Goal: Task Accomplishment & Management: Complete application form

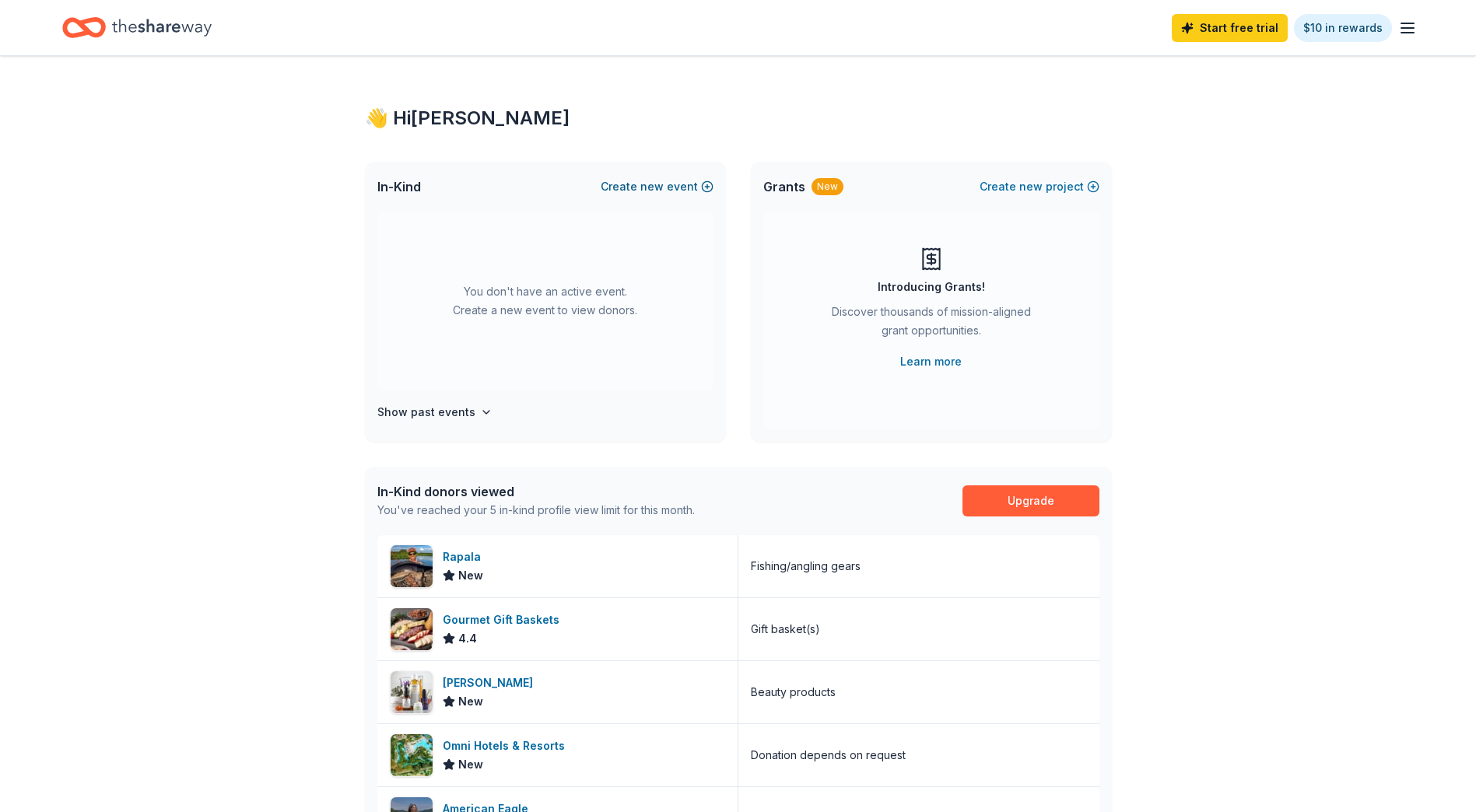
click at [663, 184] on button "Create new event" at bounding box center [656, 187] width 113 height 19
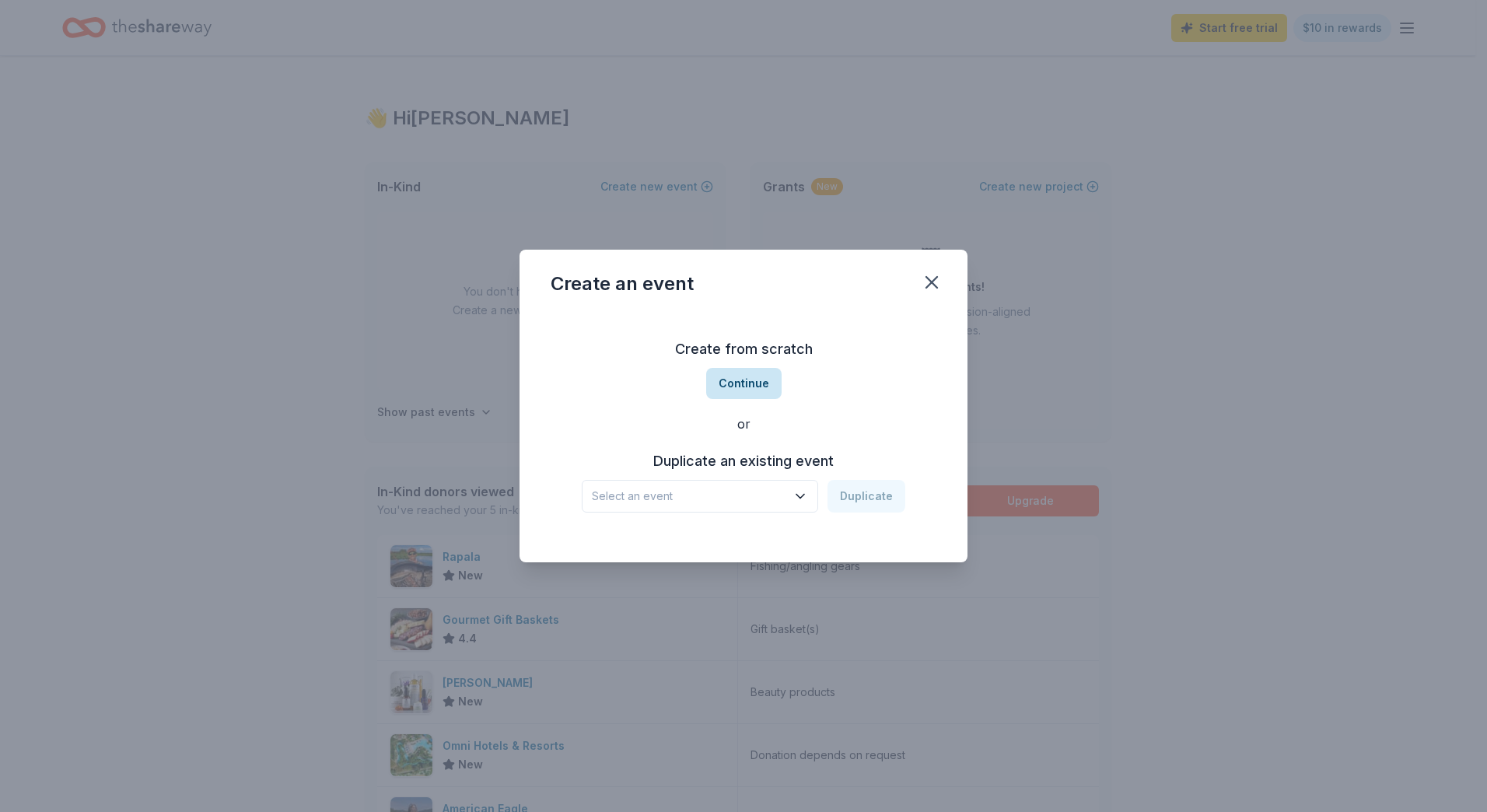
click at [754, 386] on button "Continue" at bounding box center [743, 383] width 75 height 31
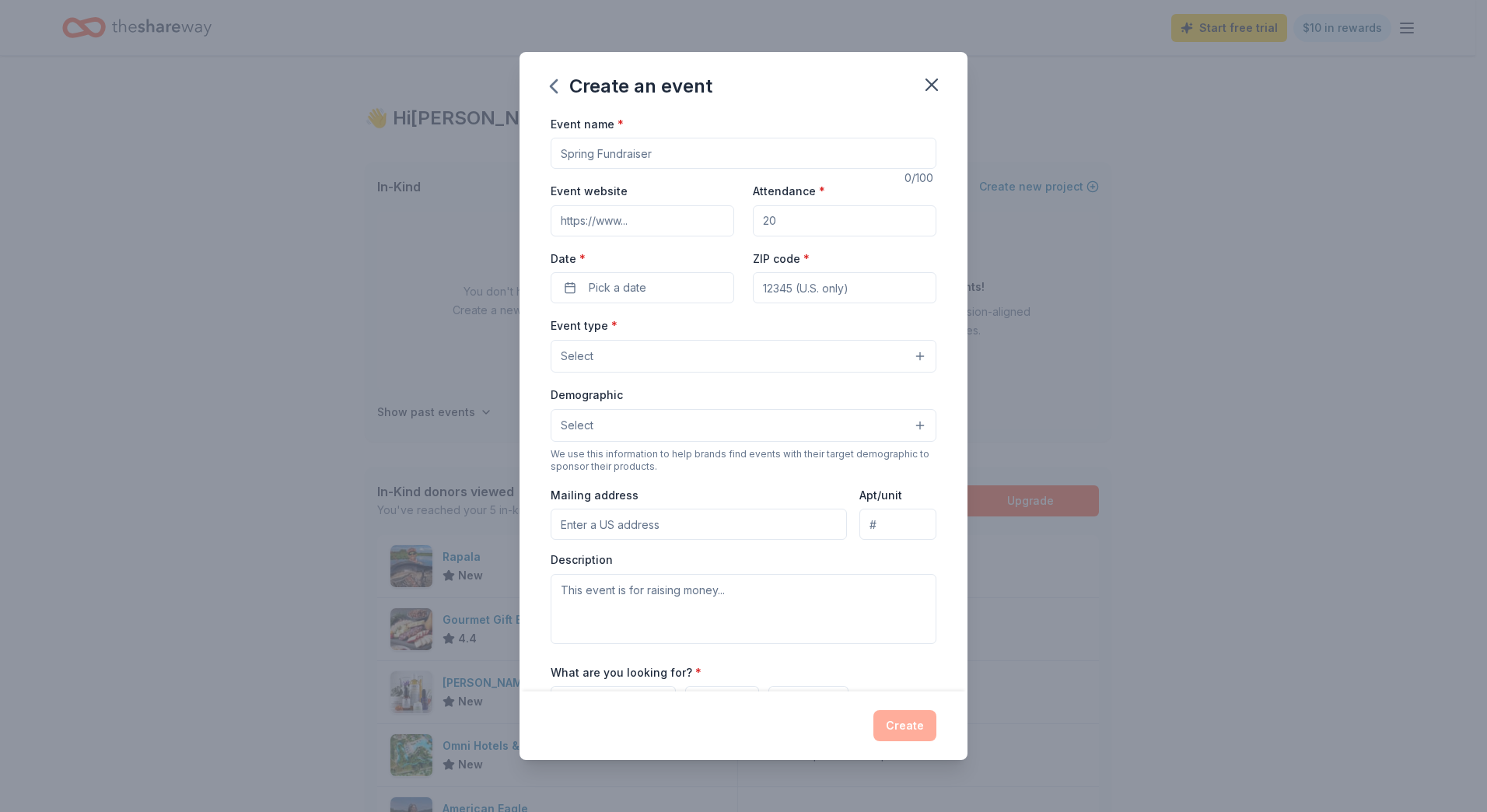
drag, startPoint x: 658, startPoint y: 155, endPoint x: 347, endPoint y: 154, distance: 311.0
click at [346, 154] on div "Create an event Event name * 0 /100 Event website Attendance * Date * Pick a da…" at bounding box center [743, 406] width 1487 height 812
click at [918, 78] on button "button" at bounding box center [931, 84] width 34 height 34
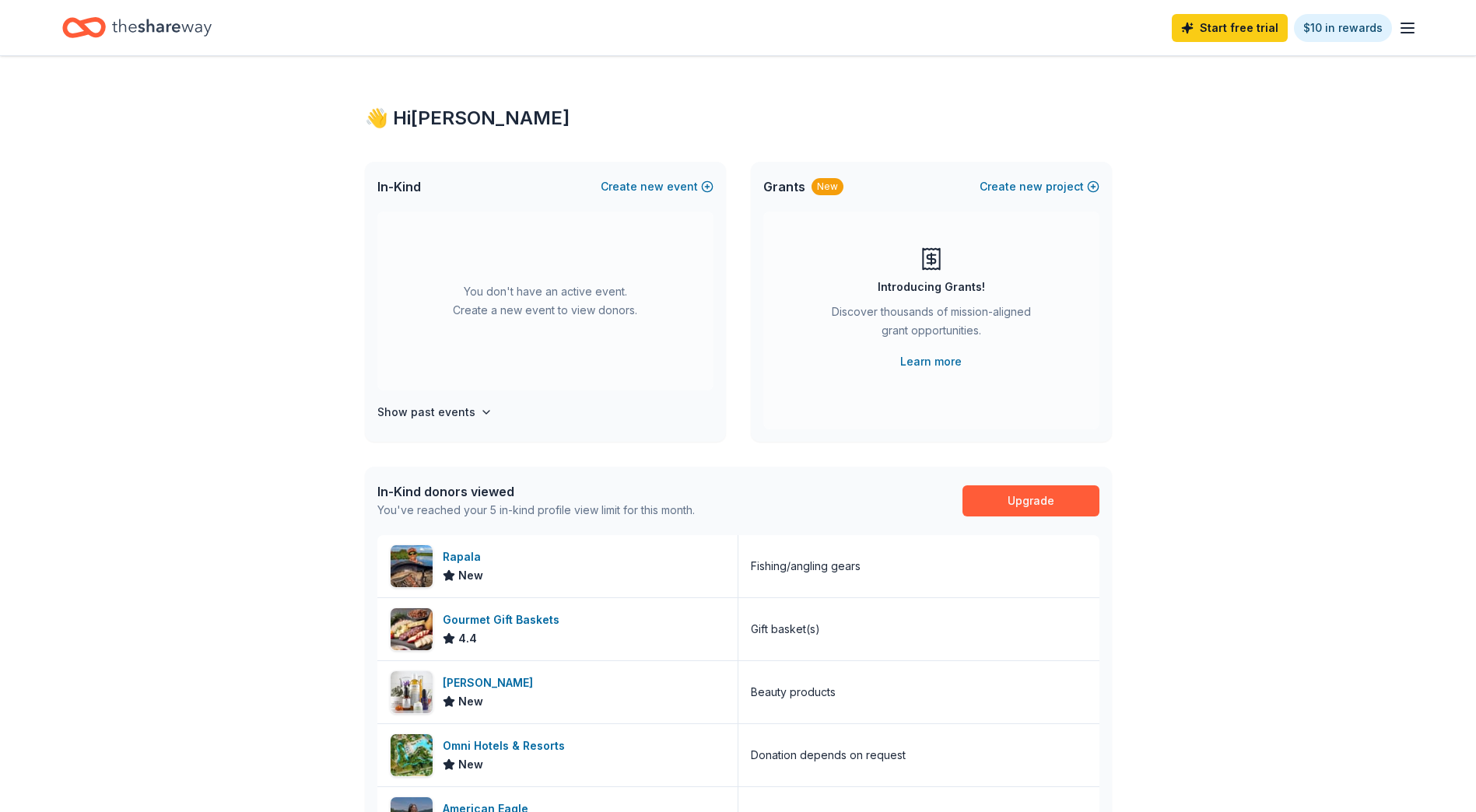
click at [648, 168] on div "In-Kind Create new event" at bounding box center [545, 186] width 361 height 49
drag, startPoint x: 648, startPoint y: 168, endPoint x: 668, endPoint y: 182, distance: 24.4
click at [668, 173] on div "In-Kind Create new event" at bounding box center [545, 186] width 361 height 49
click at [666, 181] on button "Create new event" at bounding box center [656, 187] width 113 height 19
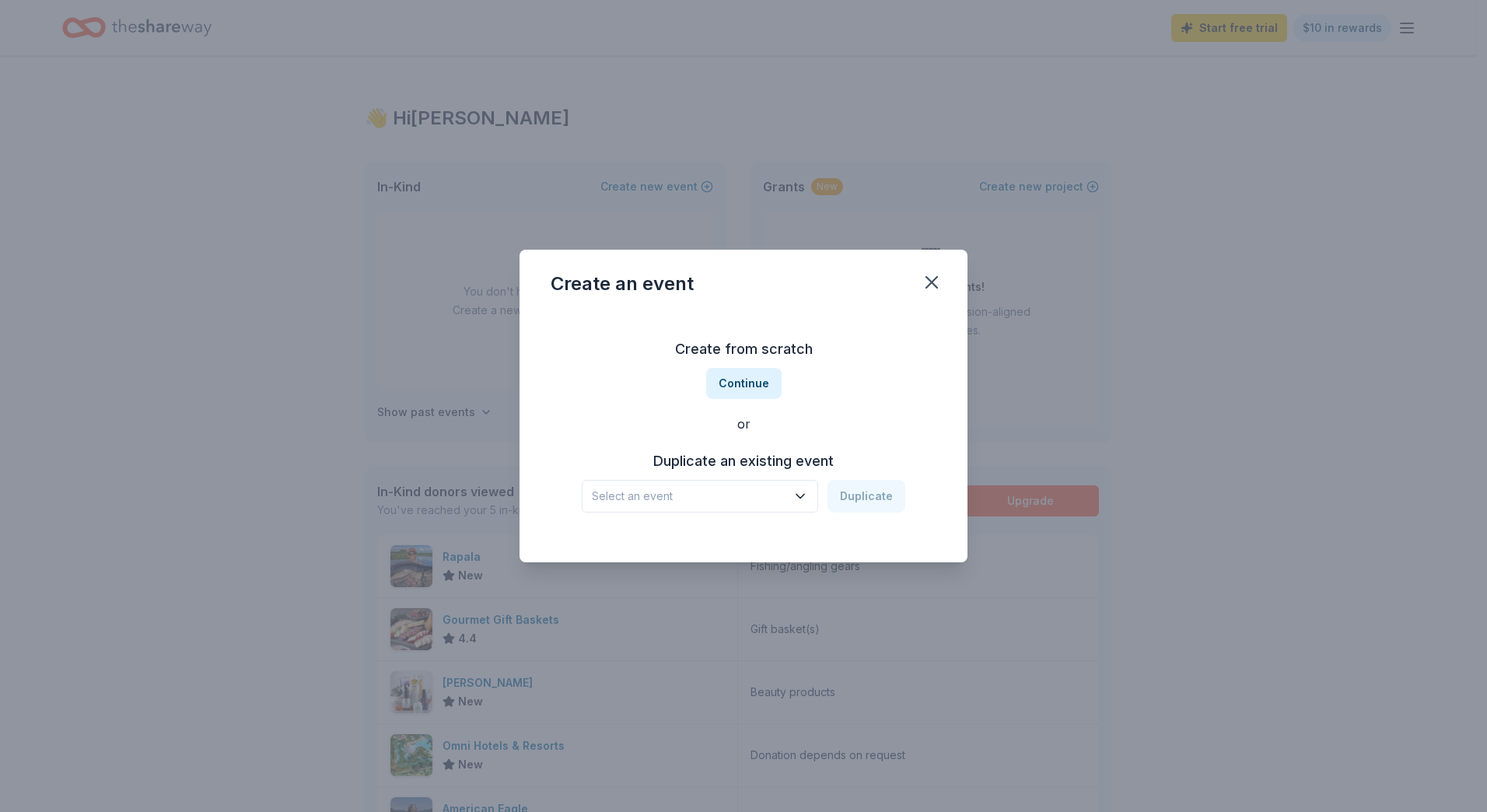
click at [724, 402] on div "Create from scratch Continue or Duplicate an existing event Select an event Dup…" at bounding box center [744, 424] width 386 height 226
click at [732, 391] on button "Continue" at bounding box center [743, 383] width 75 height 31
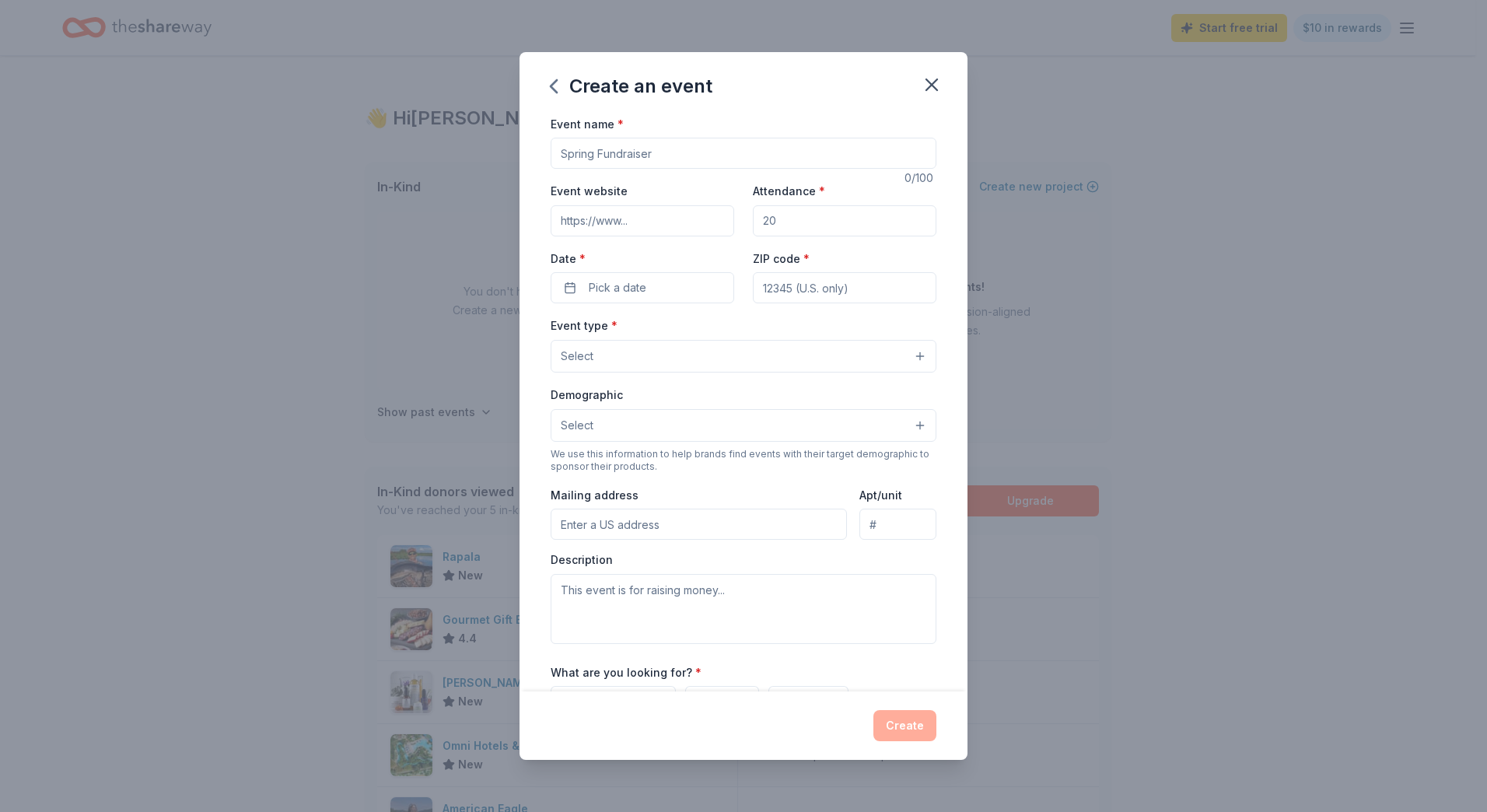
drag, startPoint x: 621, startPoint y: 144, endPoint x: 630, endPoint y: 147, distance: 9.5
click at [620, 144] on input "Event name *" at bounding box center [744, 153] width 386 height 31
drag, startPoint x: 509, startPoint y: 150, endPoint x: 397, endPoint y: 174, distance: 114.5
click at [398, 173] on div "Create an event Event name * 0 /100 Event website Attendance * Date * Pick a da…" at bounding box center [743, 406] width 1487 height 812
type input "+"
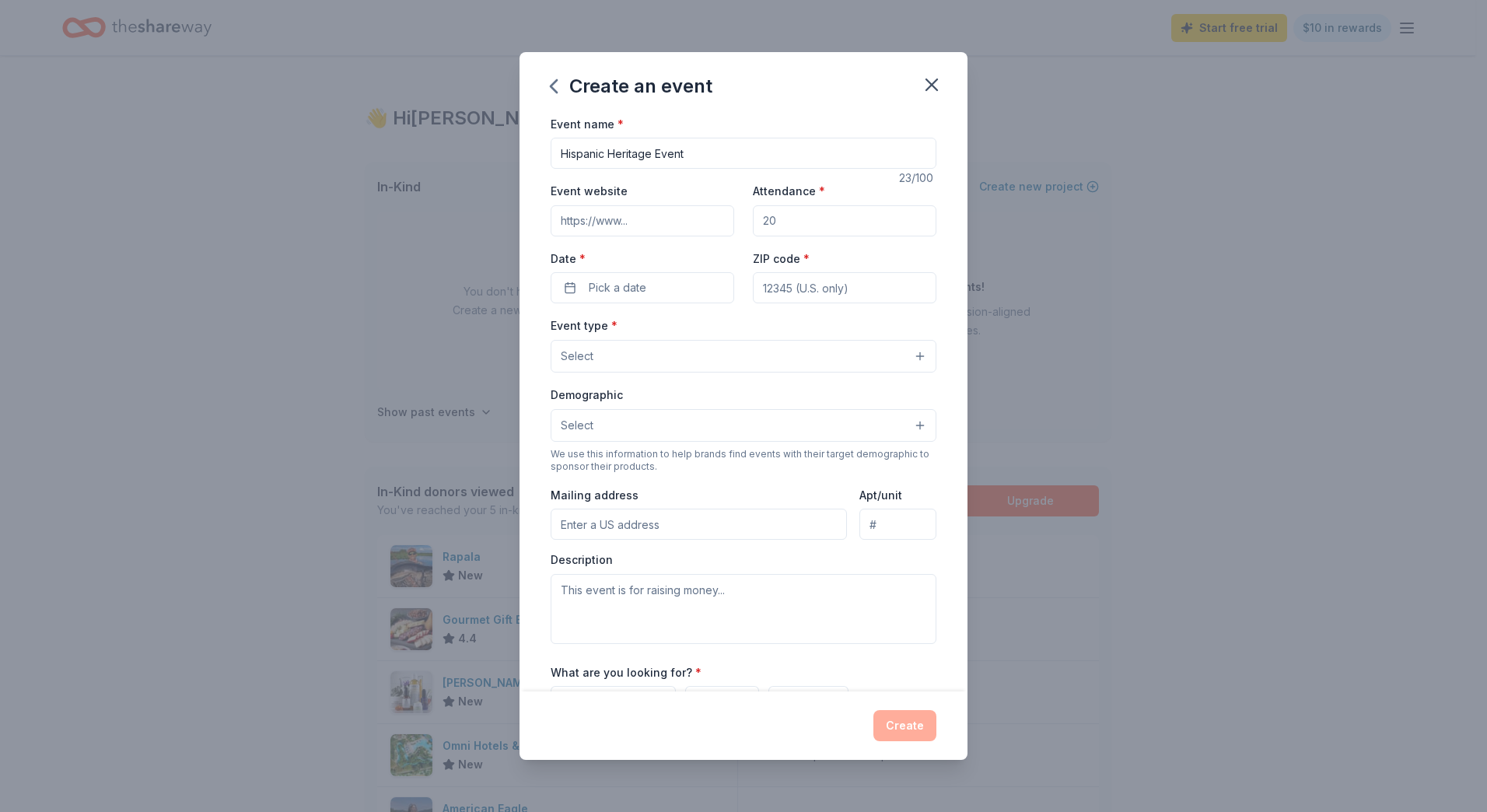
click at [789, 219] on input "Attendance *" at bounding box center [844, 221] width 183 height 31
drag, startPoint x: 687, startPoint y: 154, endPoint x: 651, endPoint y: 155, distance: 36.0
click at [651, 155] on input "Hispanic Heritage Event" at bounding box center [744, 153] width 386 height 31
type input "Hispanic Heritage Celebration"
click at [677, 220] on input "Event website" at bounding box center [643, 221] width 183 height 31
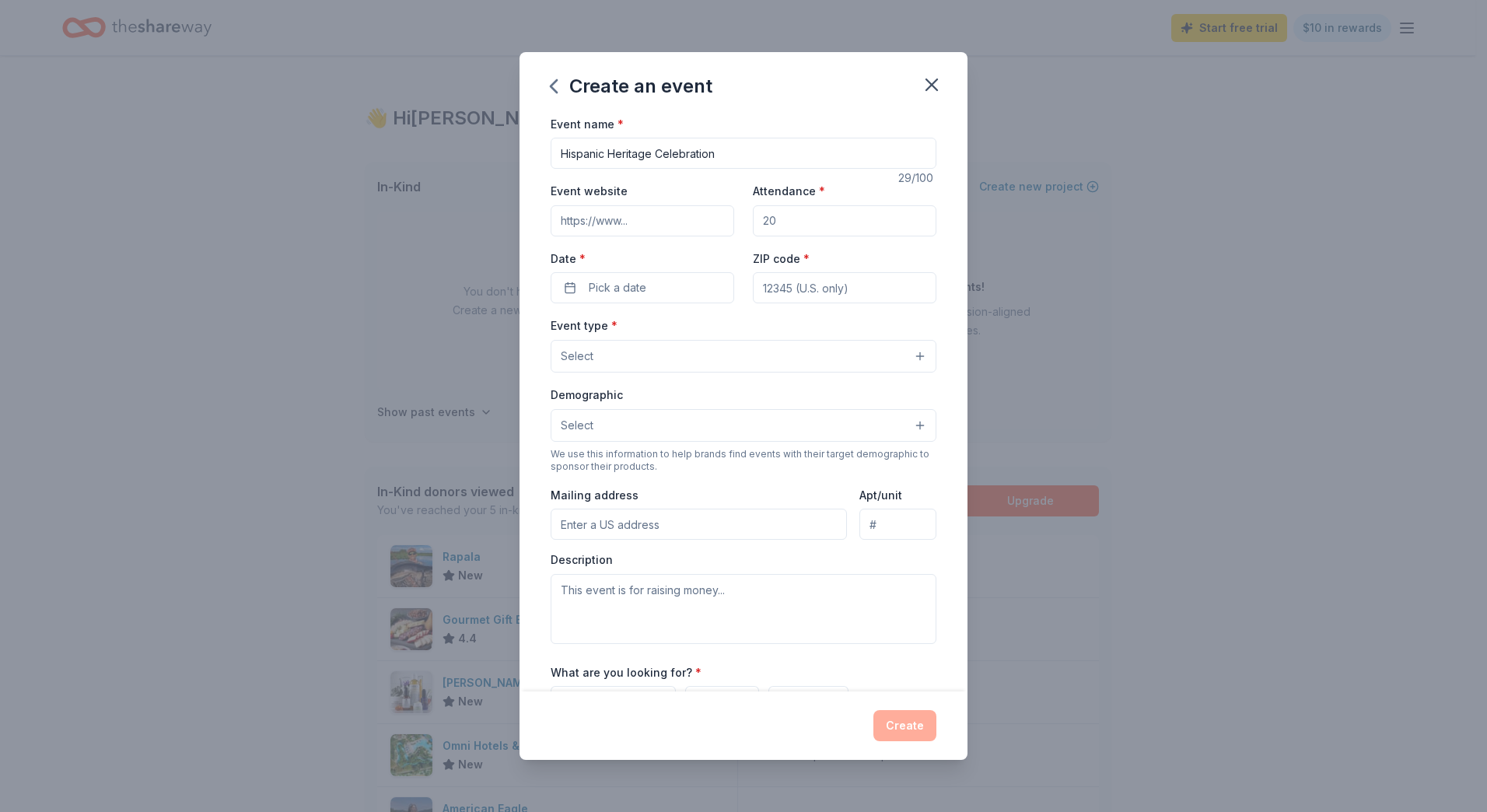
type input "[URL][DOMAIN_NAME]"
click at [763, 212] on input "Attendance *" at bounding box center [844, 221] width 183 height 31
click at [698, 281] on button "Pick a date" at bounding box center [643, 288] width 183 height 31
click at [718, 335] on button "Go to next month" at bounding box center [723, 329] width 22 height 22
click at [676, 423] on button "9" at bounding box center [667, 421] width 28 height 28
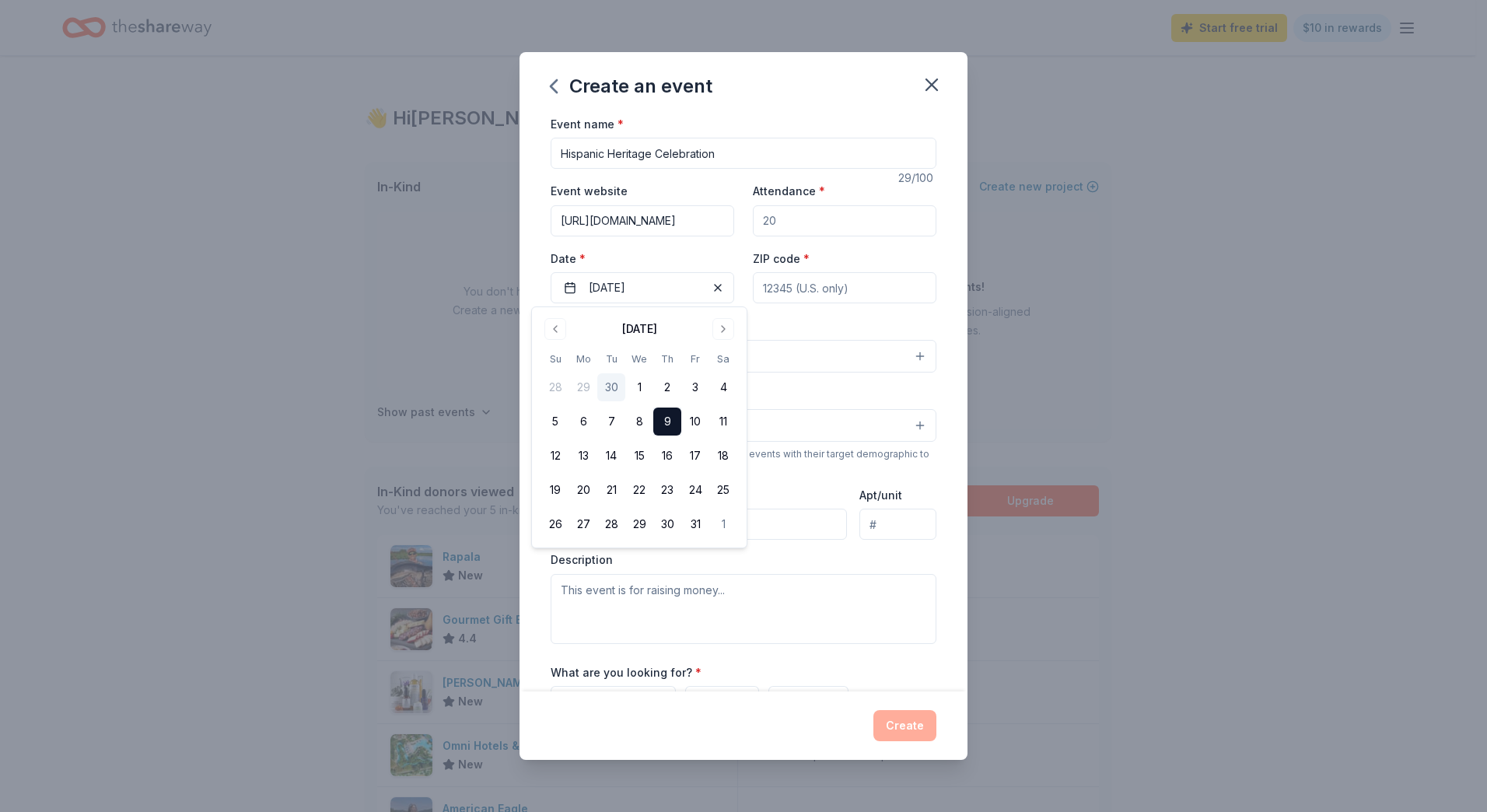
click at [801, 286] on input "ZIP code *" at bounding box center [844, 288] width 183 height 31
type input "10452"
type input "400"
type input "15 [PERSON_NAME] Pl"
click at [676, 349] on button "Select" at bounding box center [744, 356] width 386 height 32
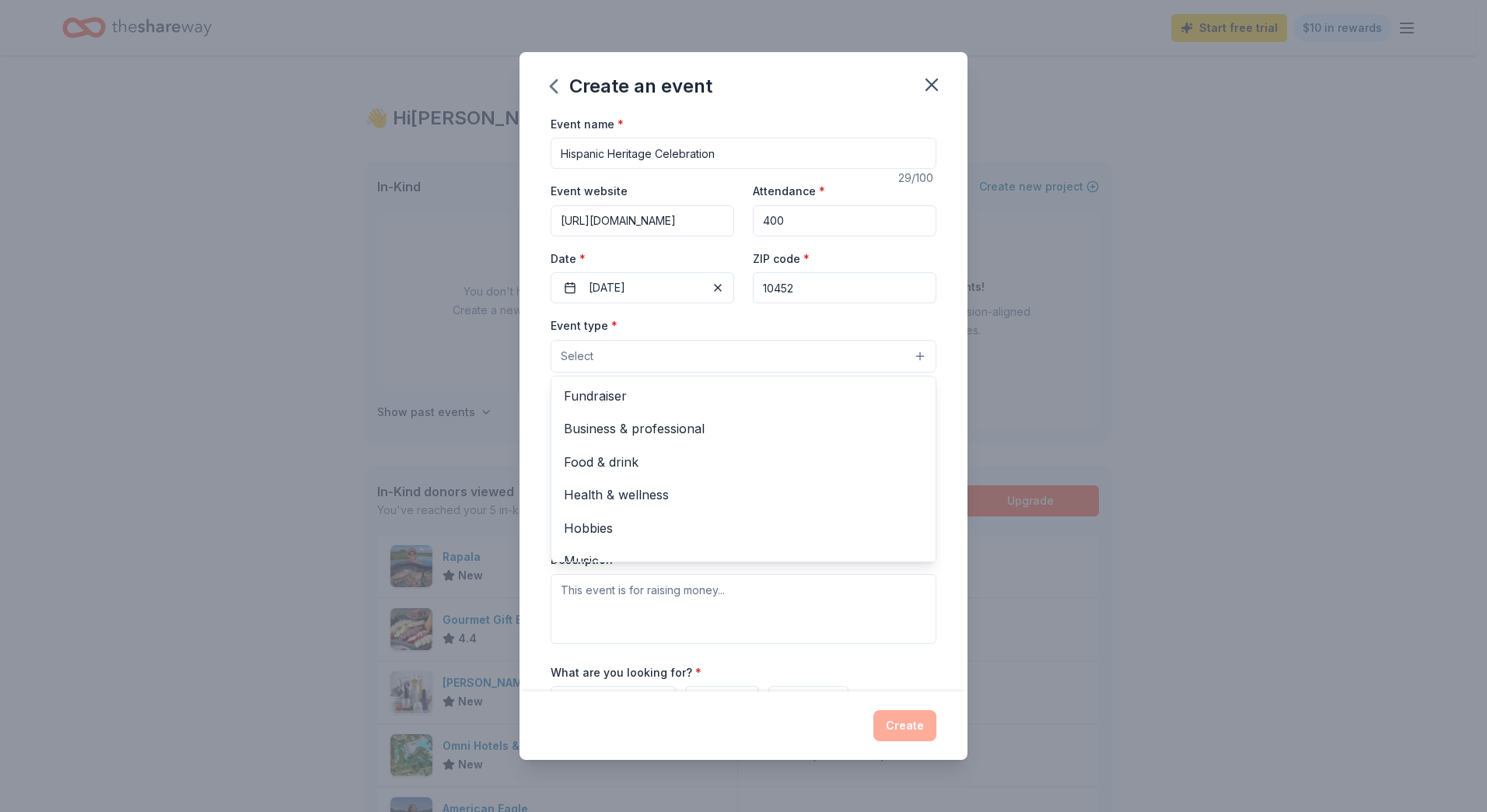
click at [796, 287] on div "Event name * Hispanic Heritage Celebration 29 /100 Event website [URL][DOMAIN_N…" at bounding box center [744, 496] width 386 height 763
click at [793, 289] on input "10452" at bounding box center [844, 288] width 183 height 31
type input "10451"
click at [848, 246] on div "Event website [URL][DOMAIN_NAME] Attendance * 400 Date * [DATE] ZIP code * 10451" at bounding box center [744, 242] width 386 height 122
click at [759, 353] on button "Select" at bounding box center [744, 356] width 386 height 32
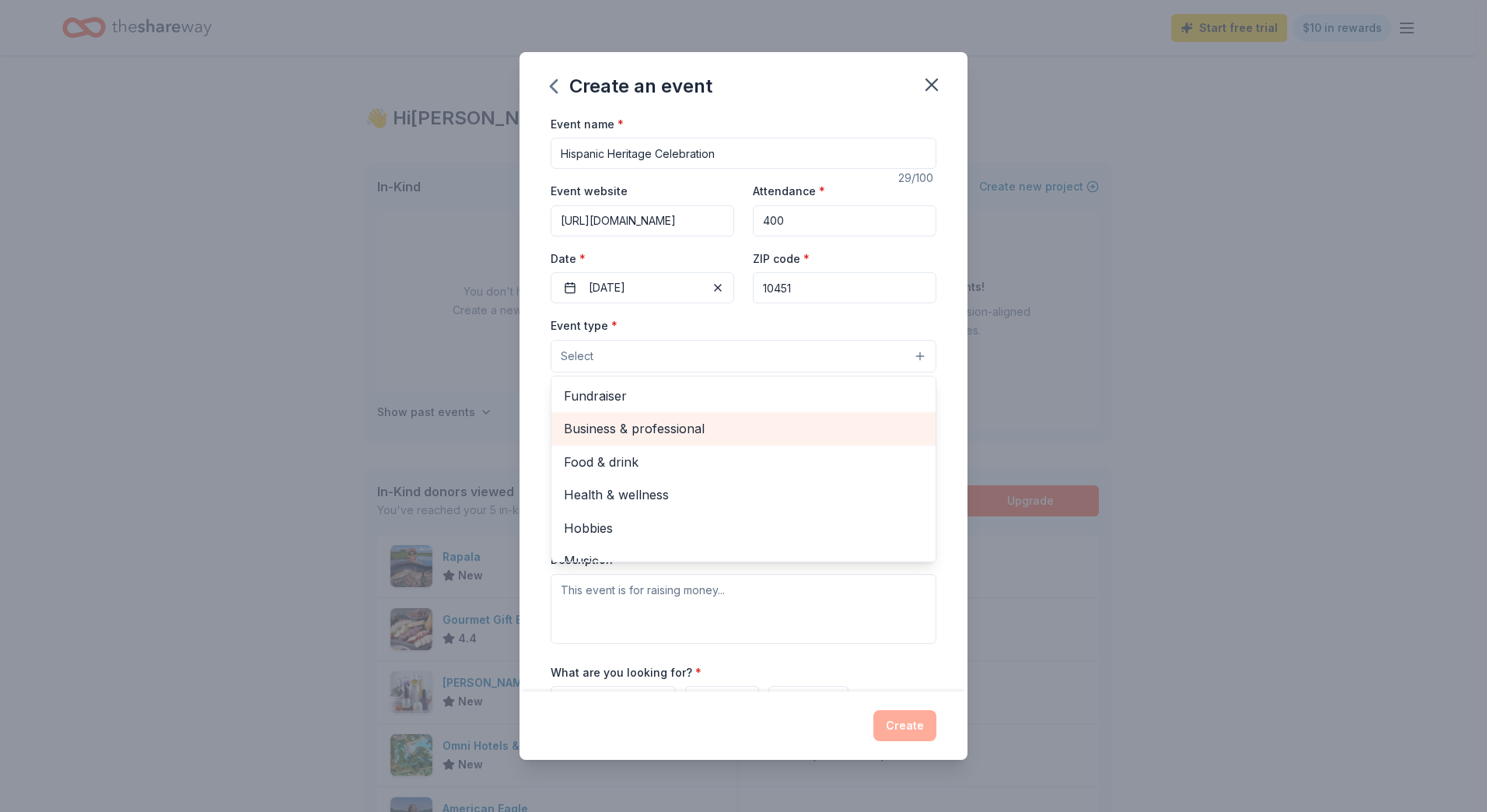
drag, startPoint x: 649, startPoint y: 421, endPoint x: 666, endPoint y: 426, distance: 17.7
click at [650, 421] on span "Business & professional" at bounding box center [743, 428] width 359 height 20
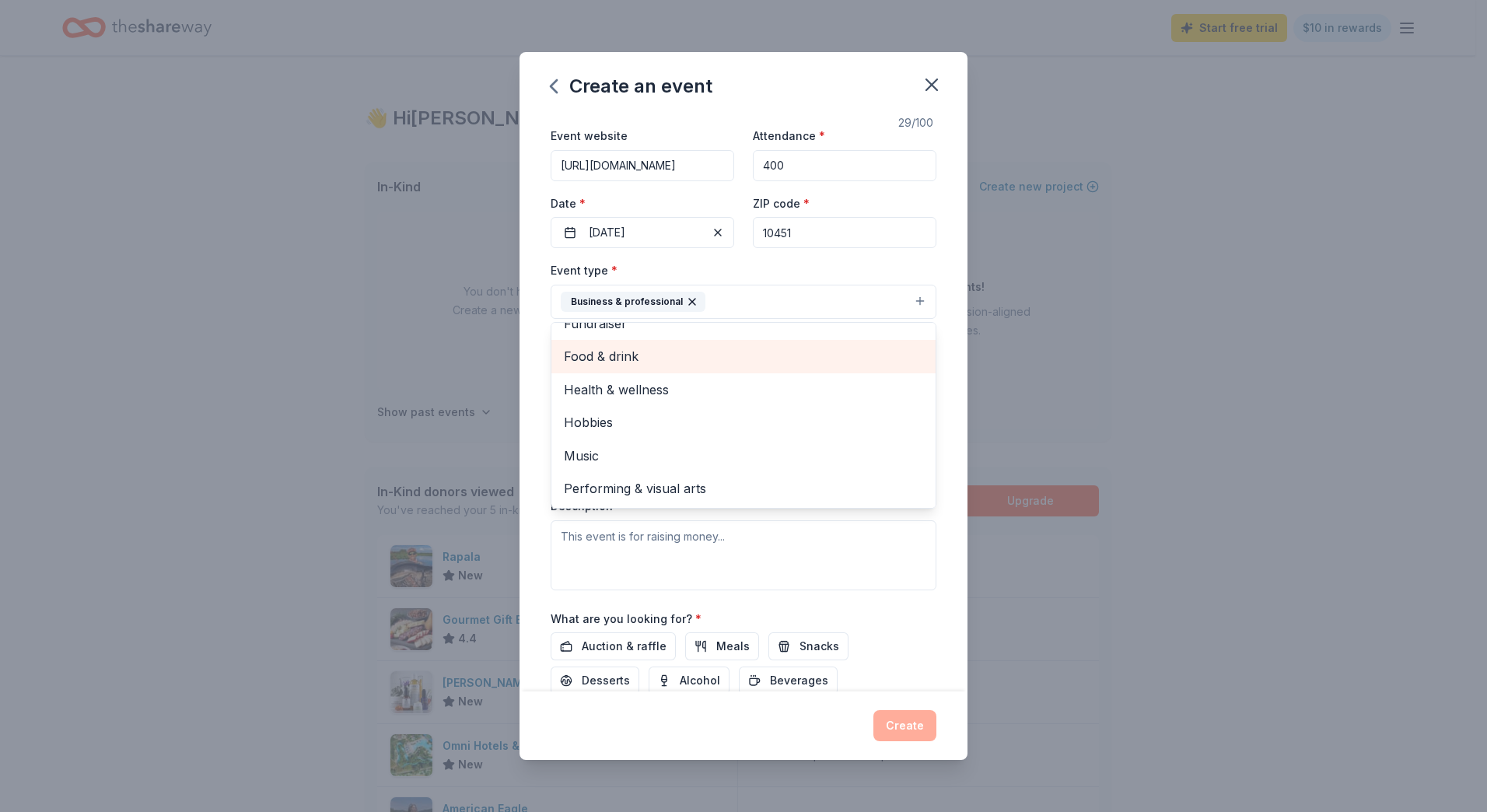
scroll to position [78, 0]
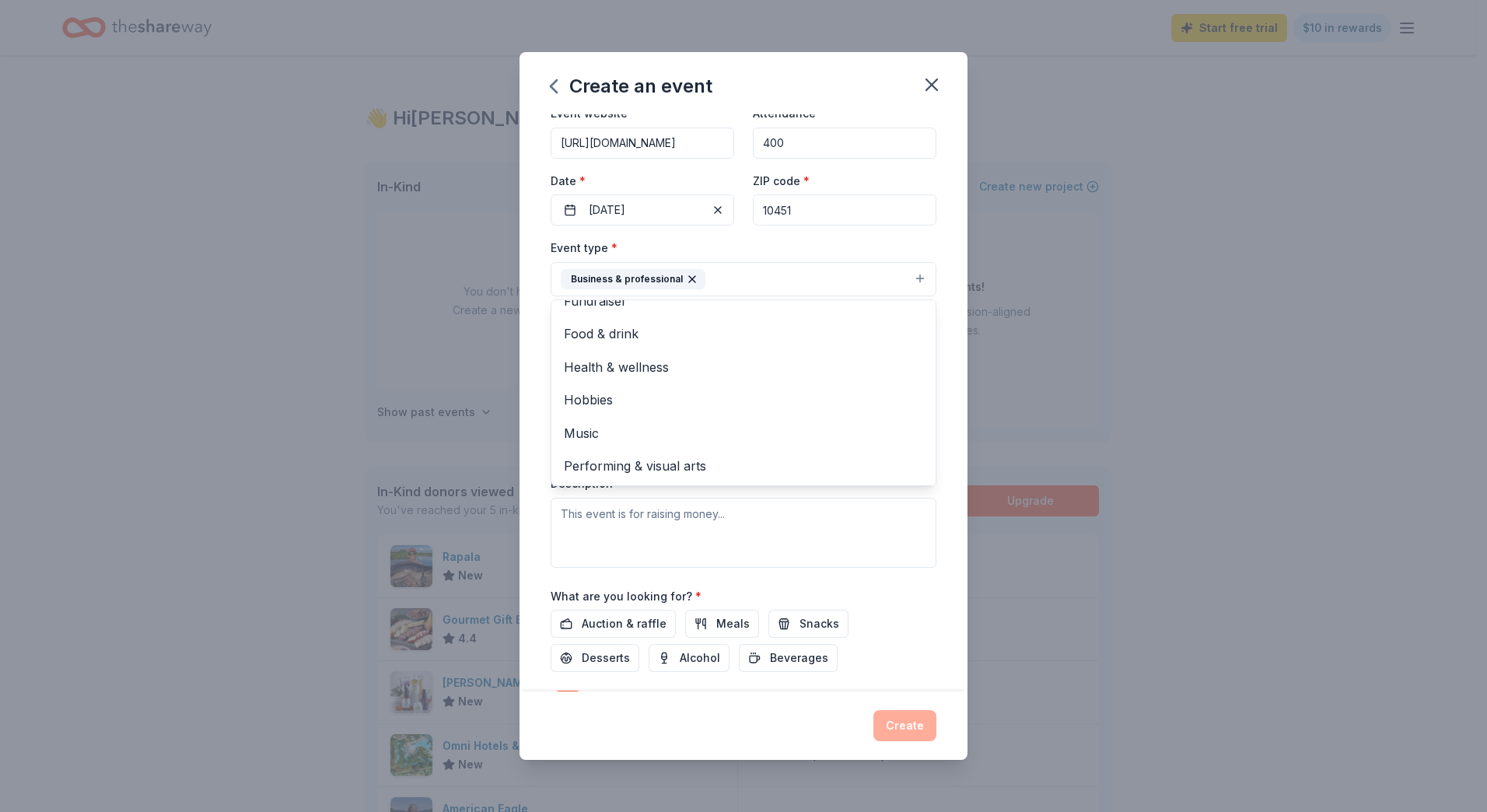
click at [834, 231] on div "Event name * Hispanic Heritage Celebration 29 /100 Event website [URL][DOMAIN_N…" at bounding box center [744, 418] width 386 height 763
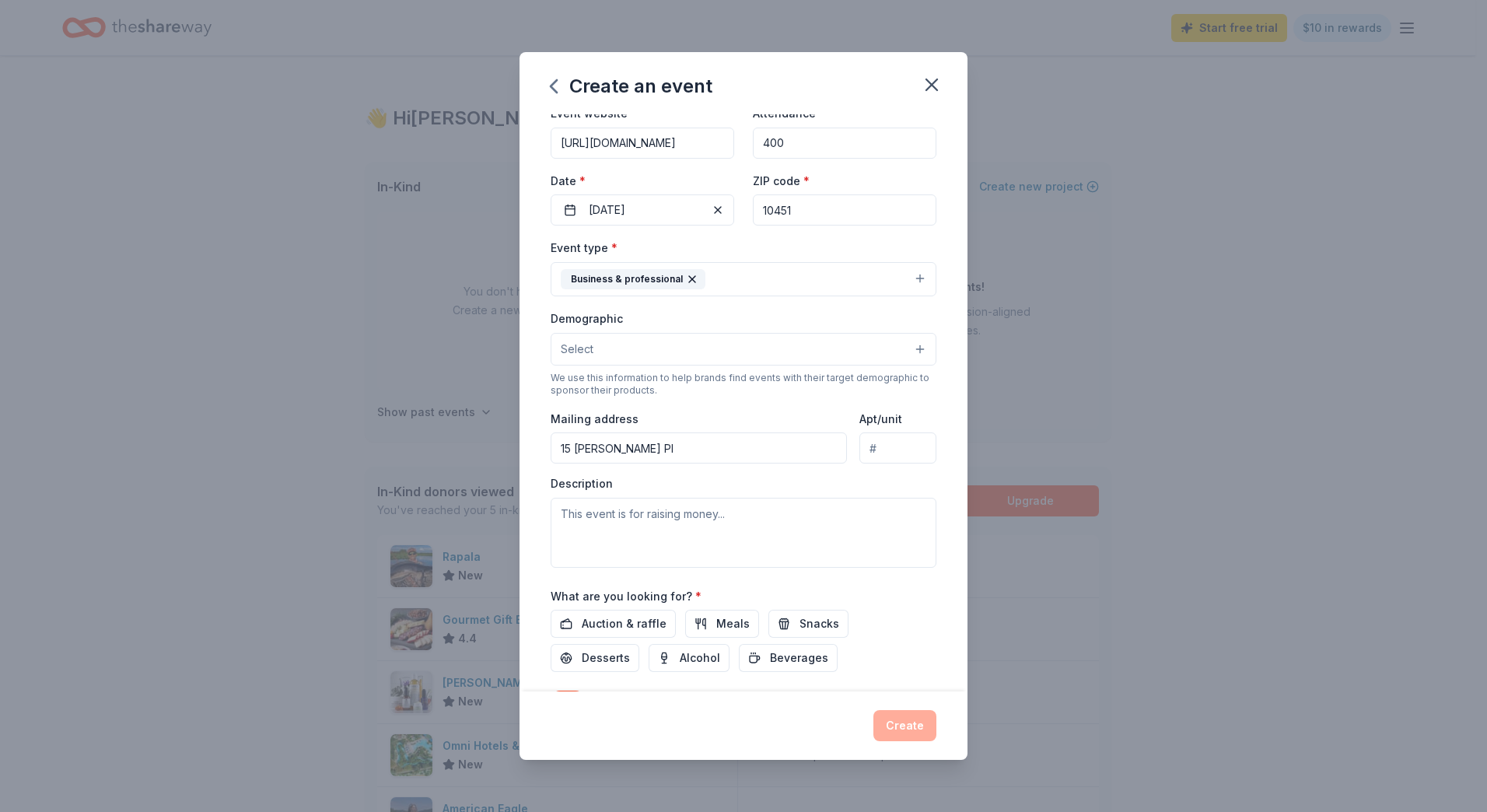
click at [627, 342] on button "Select" at bounding box center [744, 349] width 386 height 32
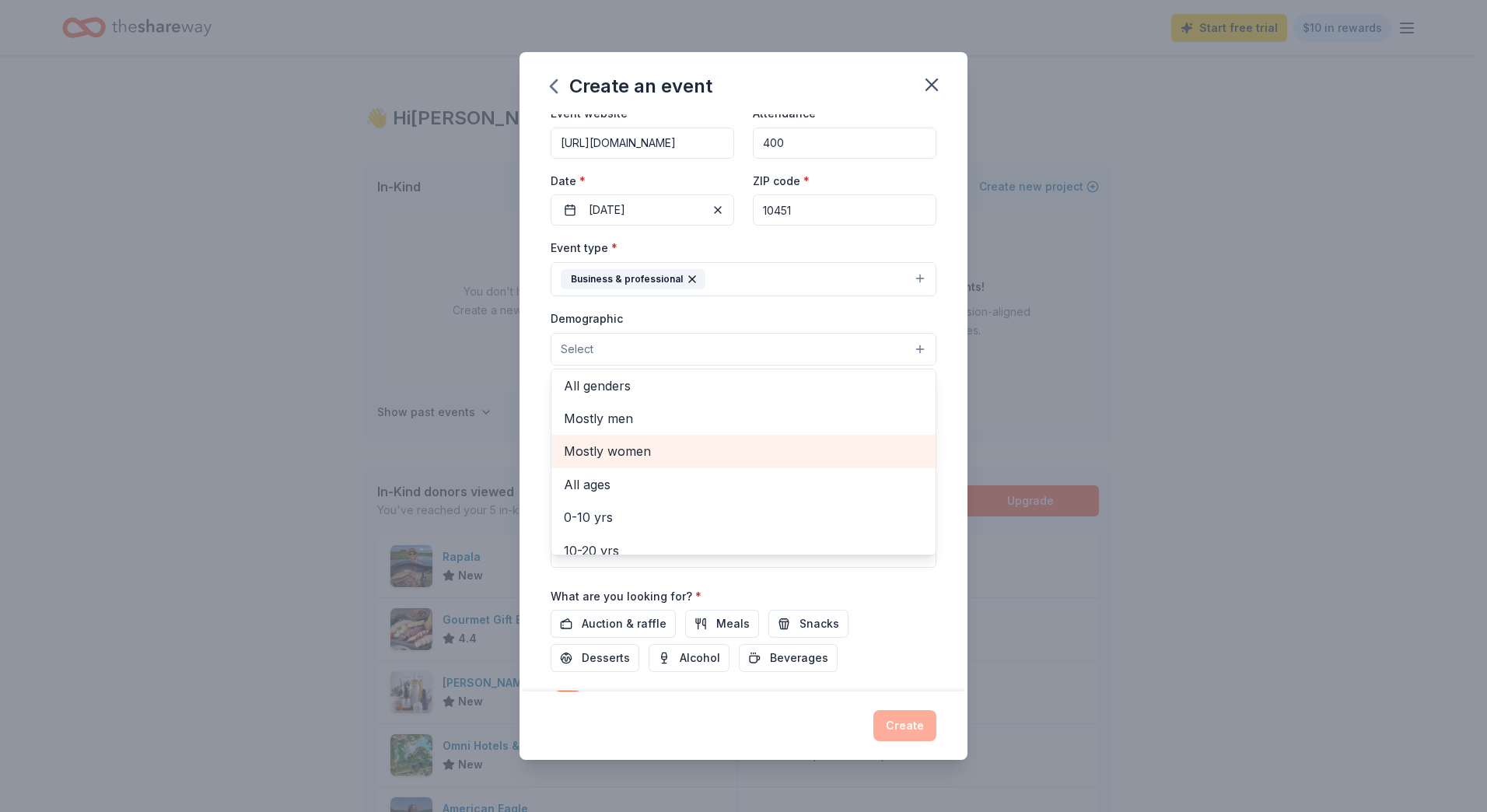
scroll to position [0, 0]
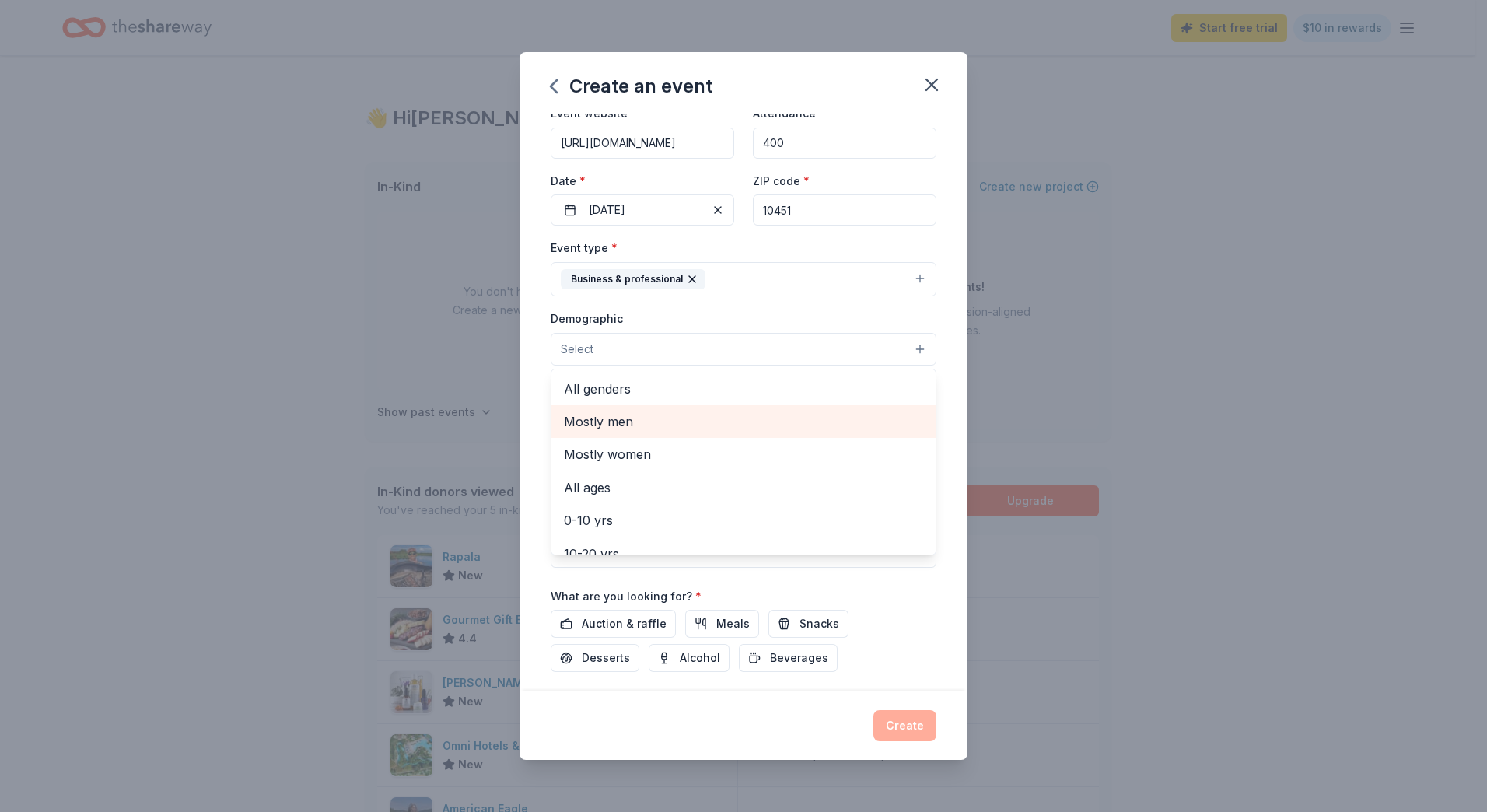
click at [600, 386] on span "All genders" at bounding box center [743, 389] width 359 height 20
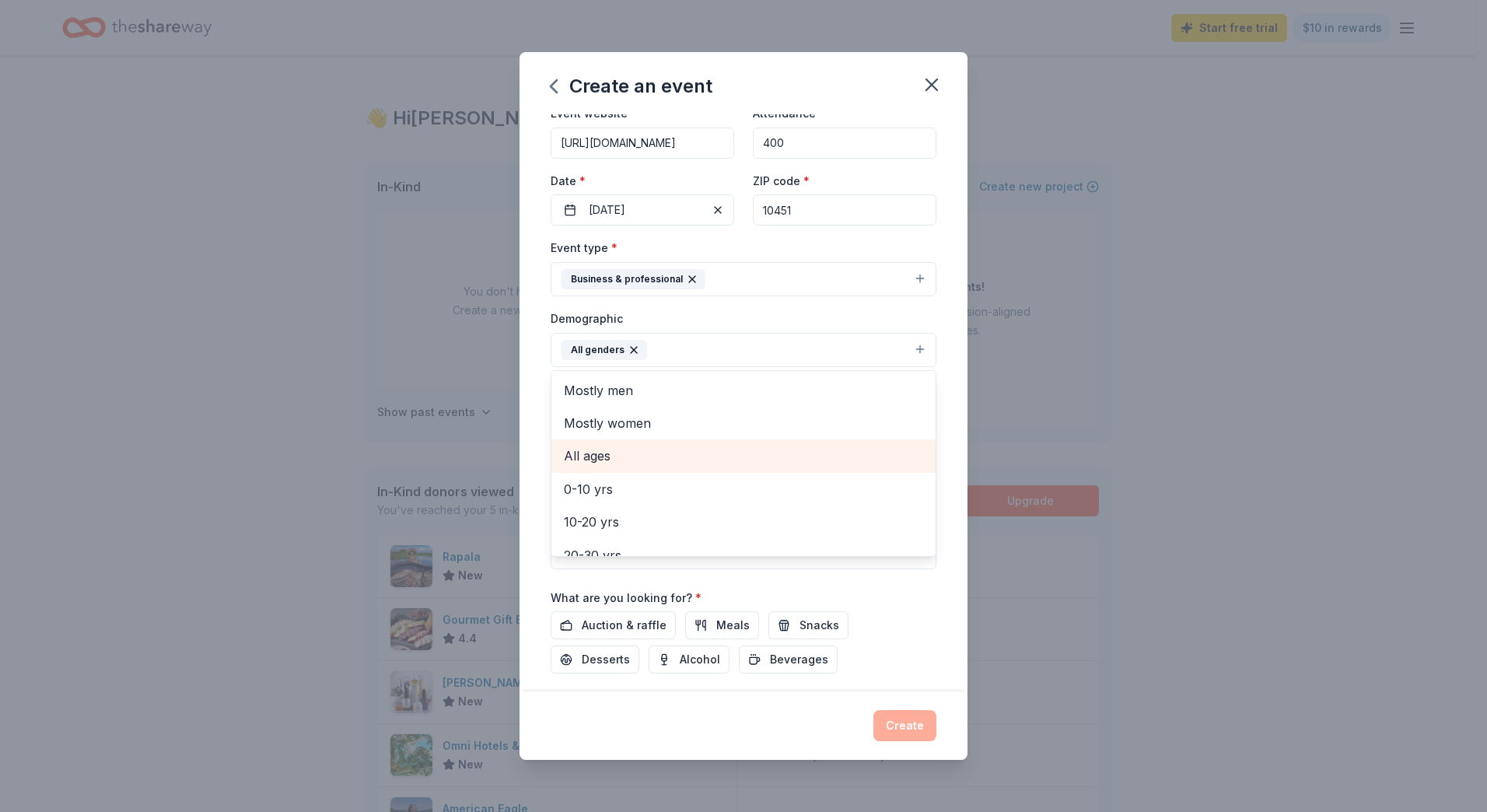
click at [676, 453] on span "All ages" at bounding box center [743, 455] width 359 height 20
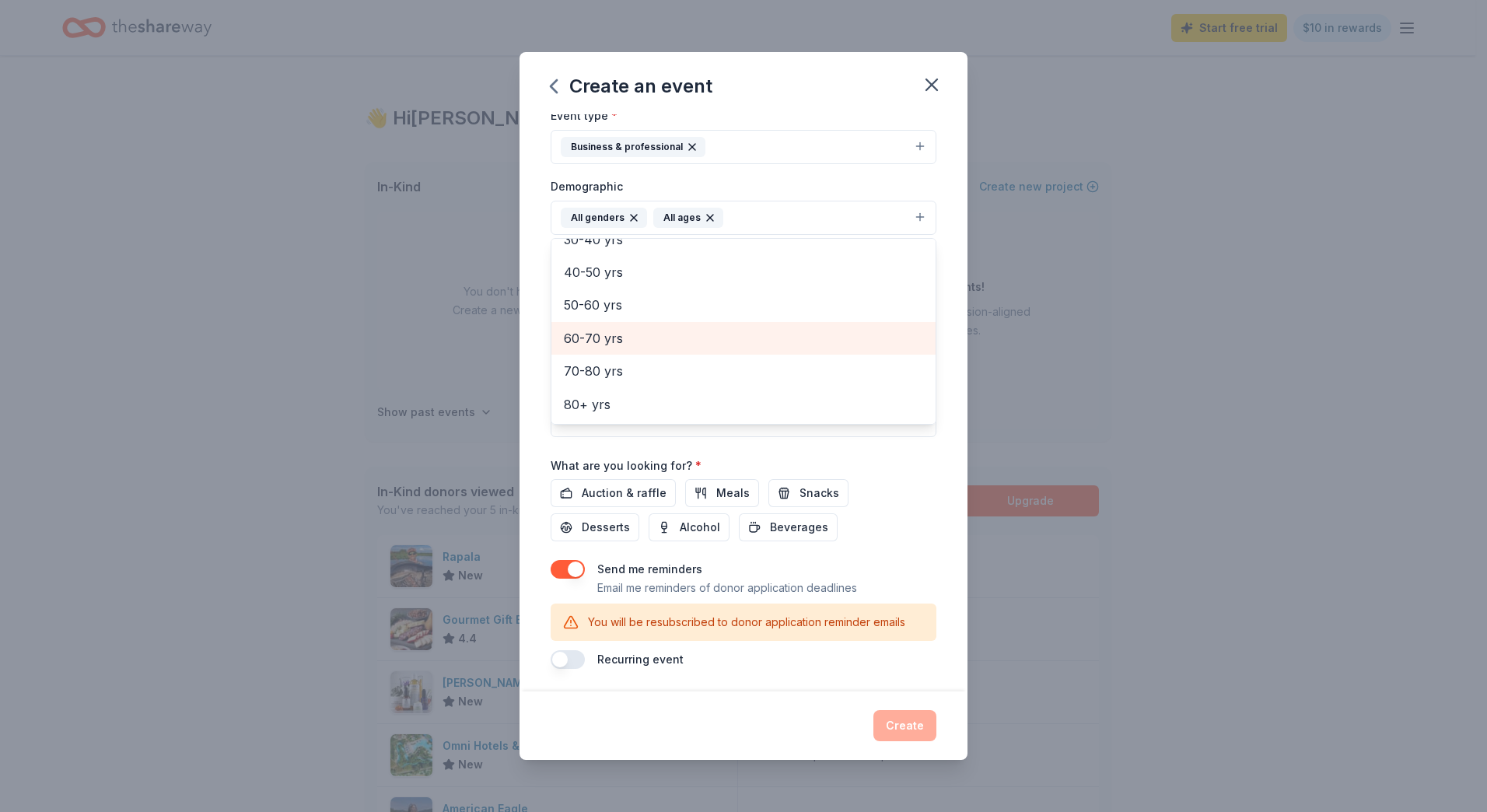
scroll to position [213, 0]
click at [936, 270] on div "Event name * Hispanic Heritage Celebration 29 /100 Event website [URL][DOMAIN_N…" at bounding box center [743, 403] width 448 height 578
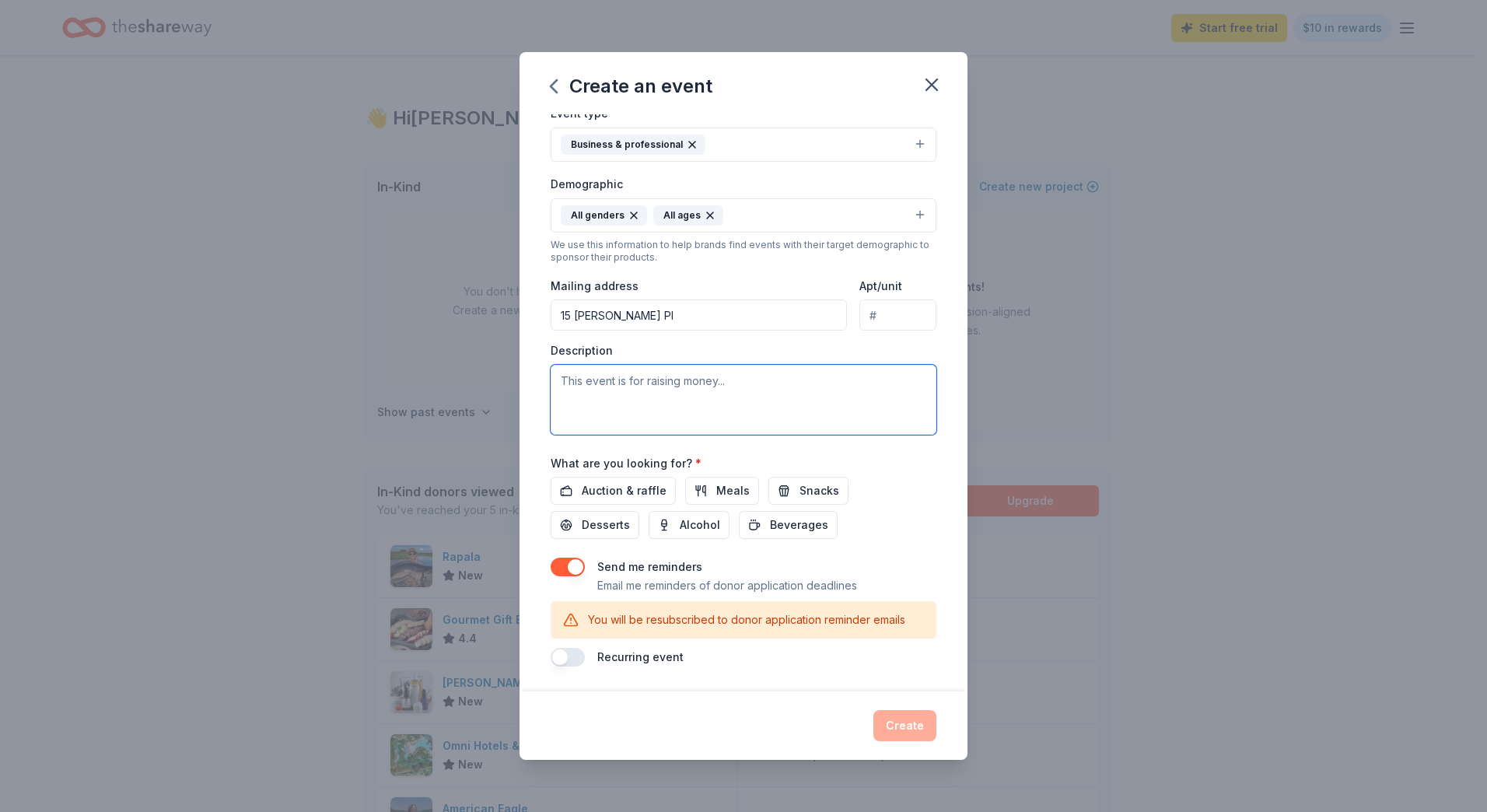
click at [649, 380] on textarea at bounding box center [744, 400] width 386 height 70
paste textarea "Our Hispanic Heritage Month event will bring together community organizations a…"
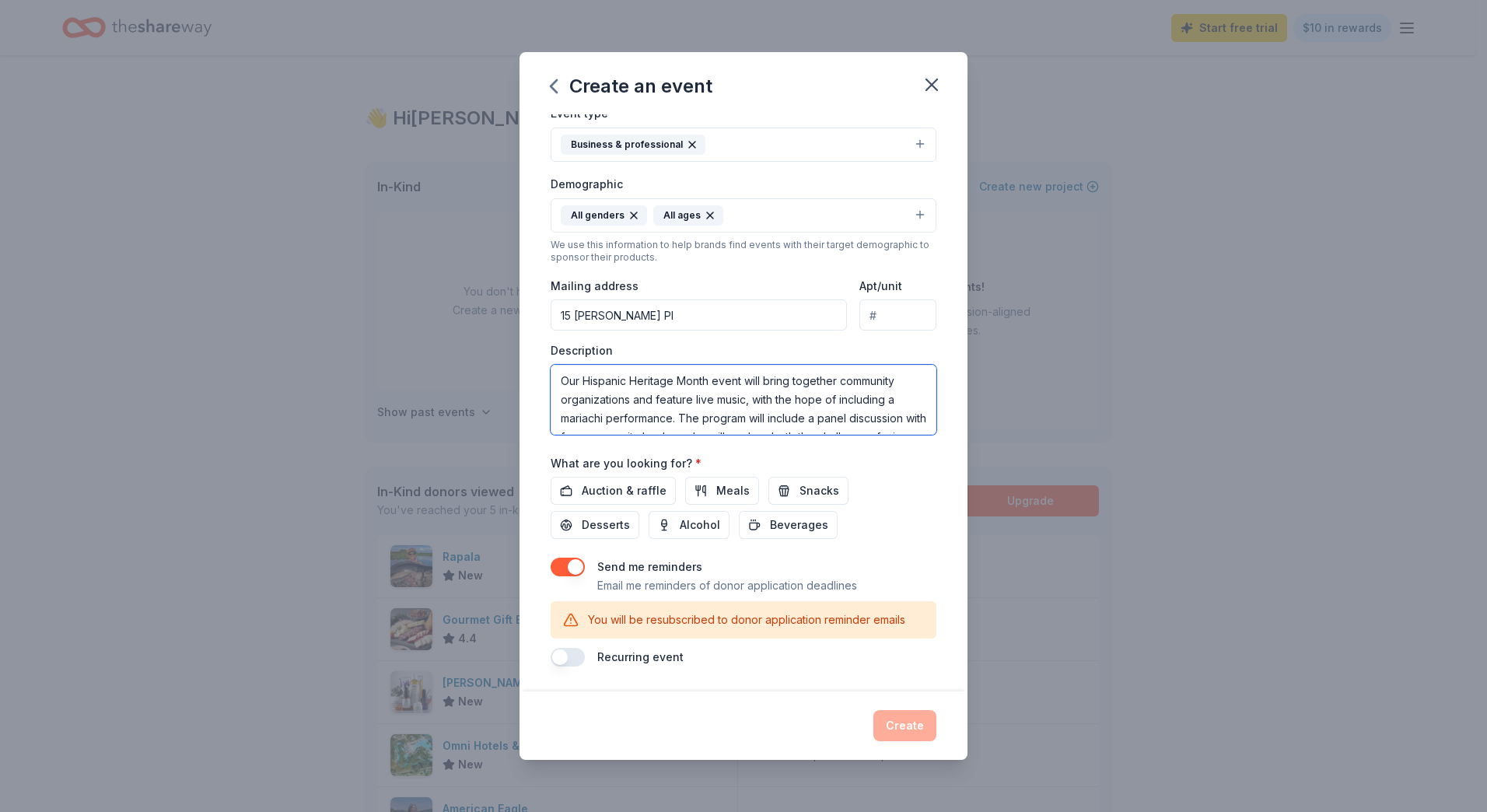
scroll to position [75, 0]
type textarea "Our Hispanic Heritage Month event will bring together community organizations a…"
click at [639, 488] on span "Auction & raffle" at bounding box center [624, 490] width 84 height 19
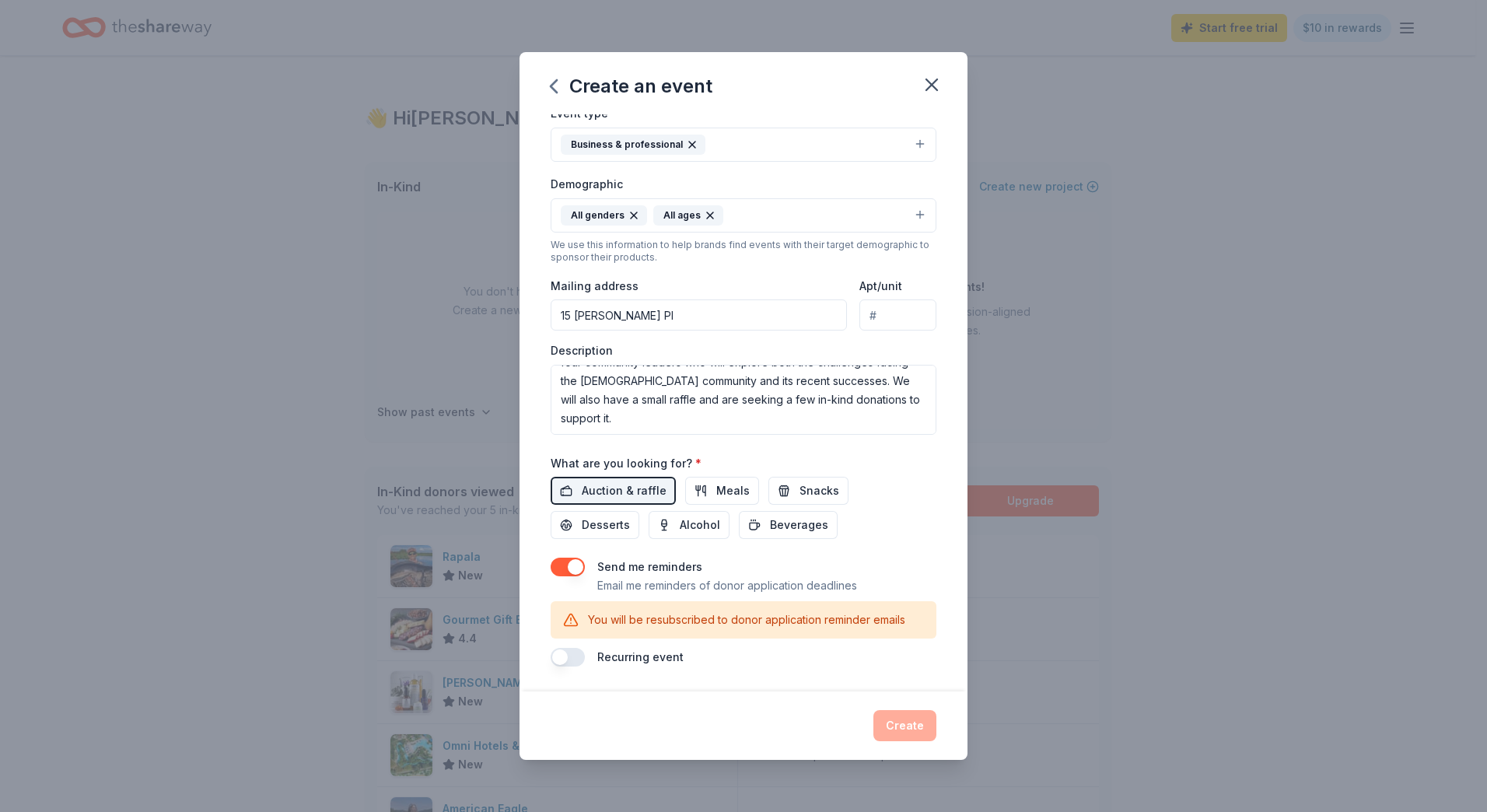
drag, startPoint x: 578, startPoint y: 567, endPoint x: 587, endPoint y: 569, distance: 9.2
click at [578, 567] on button "button" at bounding box center [568, 566] width 34 height 19
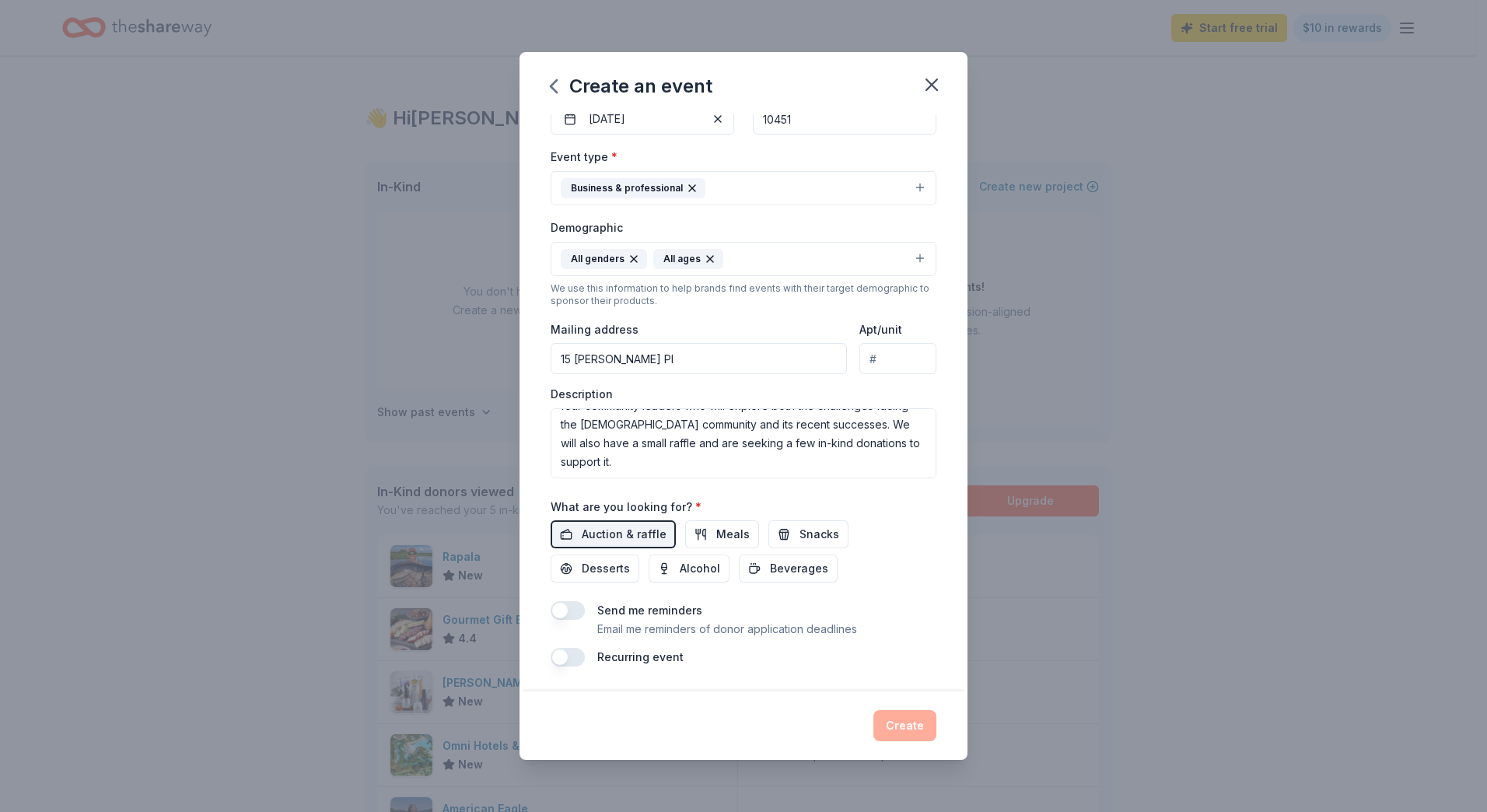
click at [569, 608] on button "button" at bounding box center [568, 610] width 34 height 19
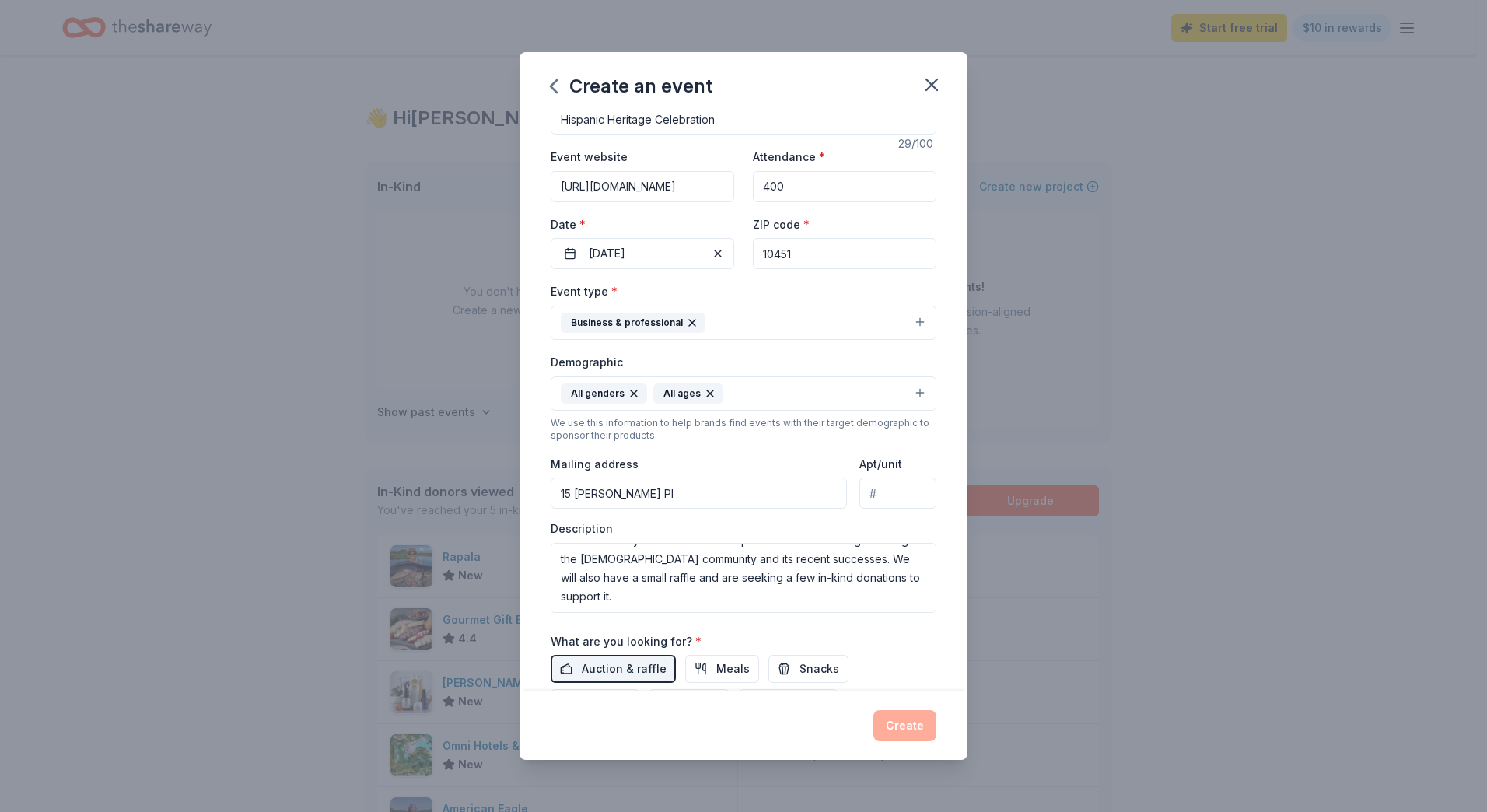
scroll to position [0, 0]
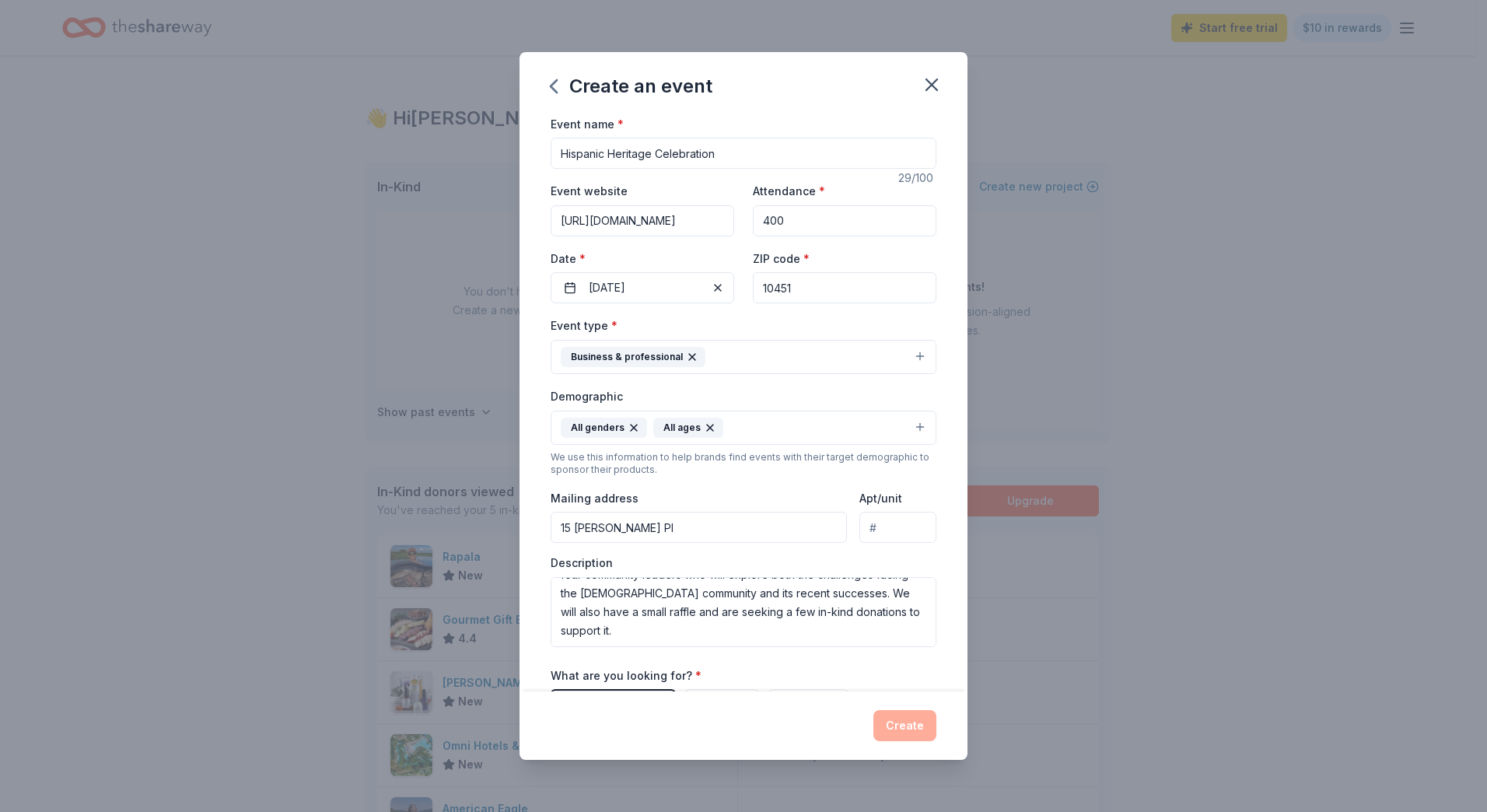
click at [789, 214] on input "400" at bounding box center [844, 221] width 183 height 31
drag, startPoint x: 799, startPoint y: 220, endPoint x: 682, endPoint y: 213, distance: 117.2
click at [682, 213] on div "Event website [URL][DOMAIN_NAME] Attendance * 400 Date * [DATE] ZIP code * 10451" at bounding box center [744, 242] width 386 height 122
type input "150"
click at [926, 243] on div "Event name * Hispanic Heritage Celebration 29 /100 Event website [URL][DOMAIN_N…" at bounding box center [743, 403] width 448 height 578
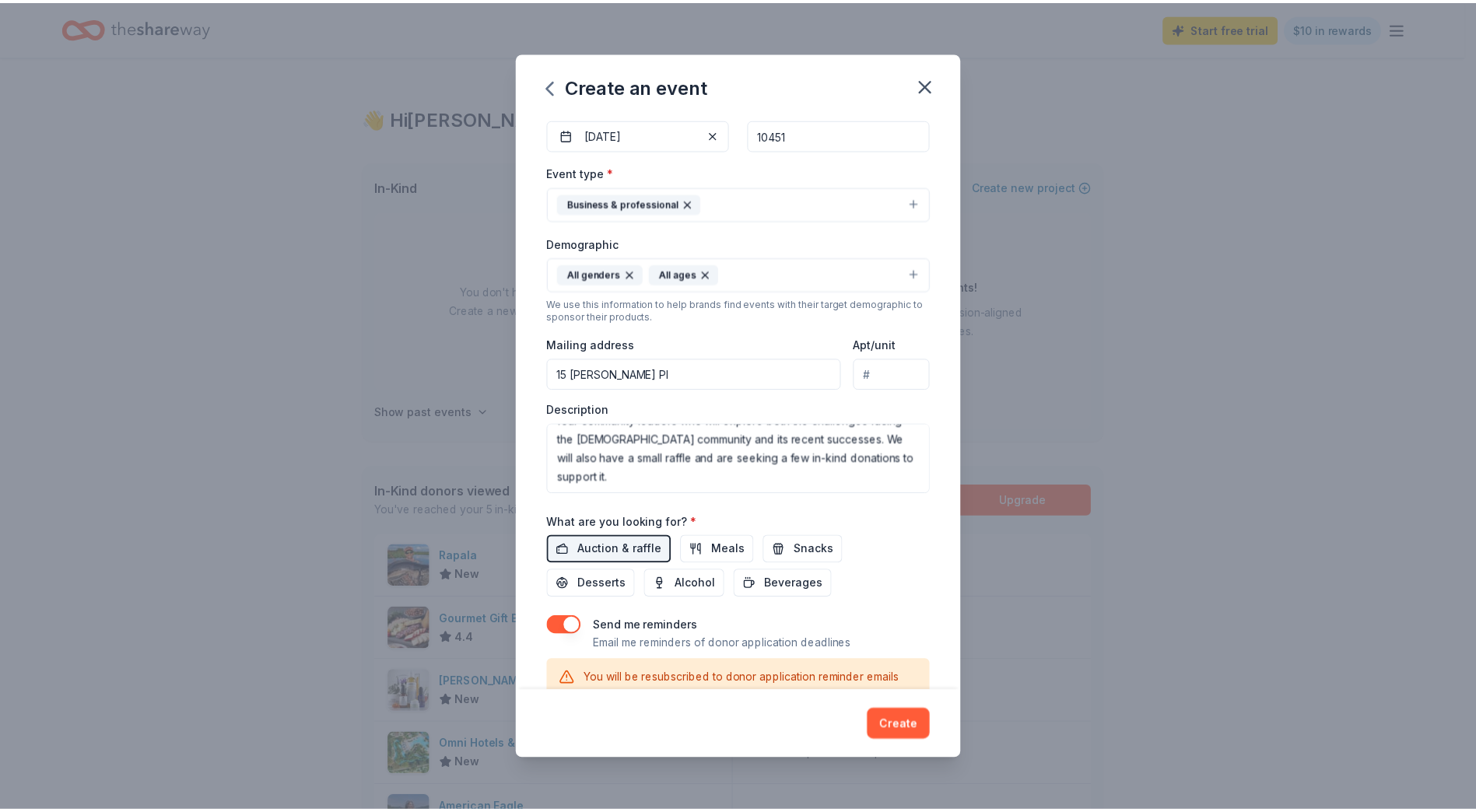
scroll to position [156, 0]
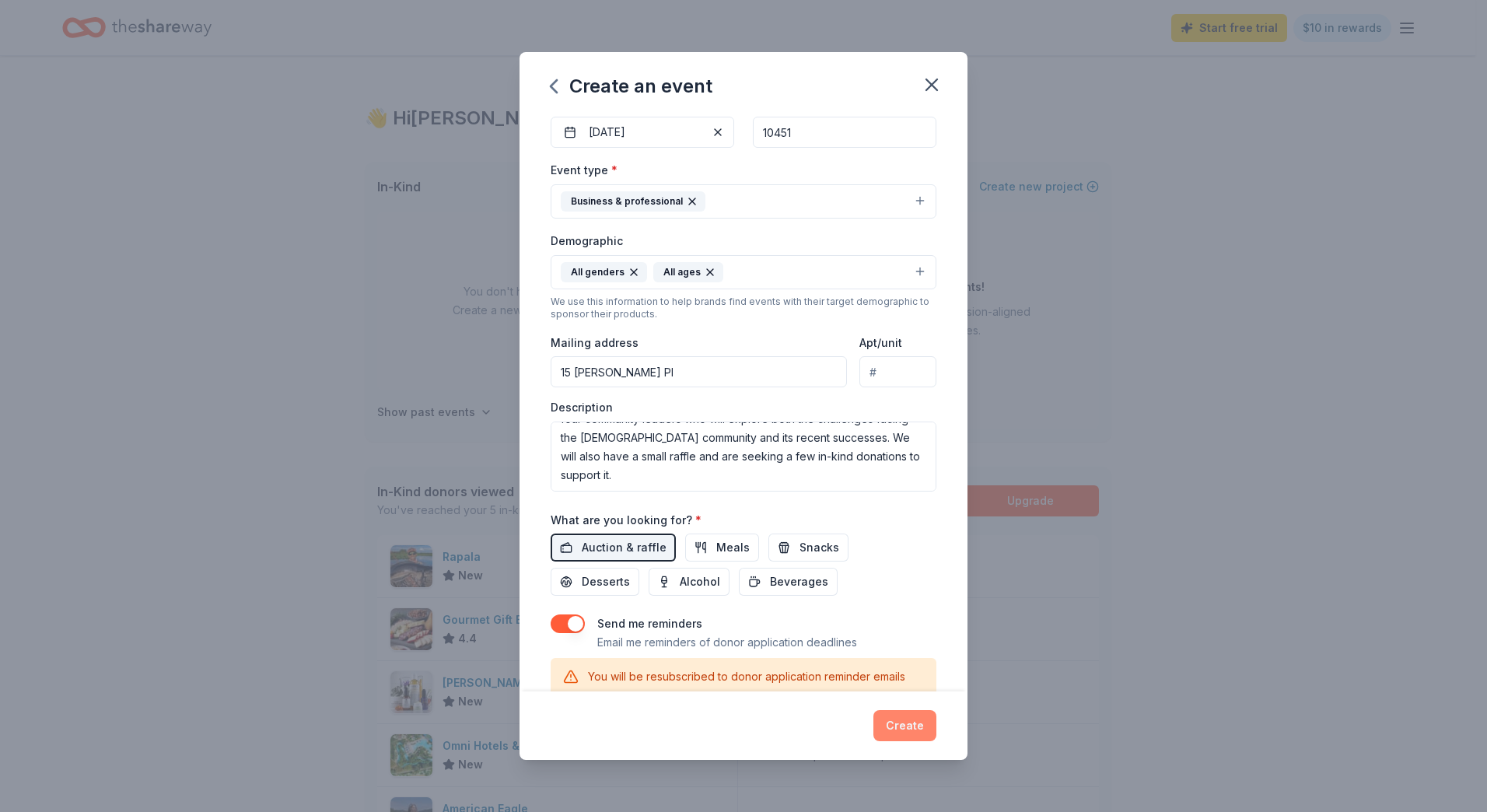
click at [894, 735] on button "Create" at bounding box center [905, 725] width 63 height 31
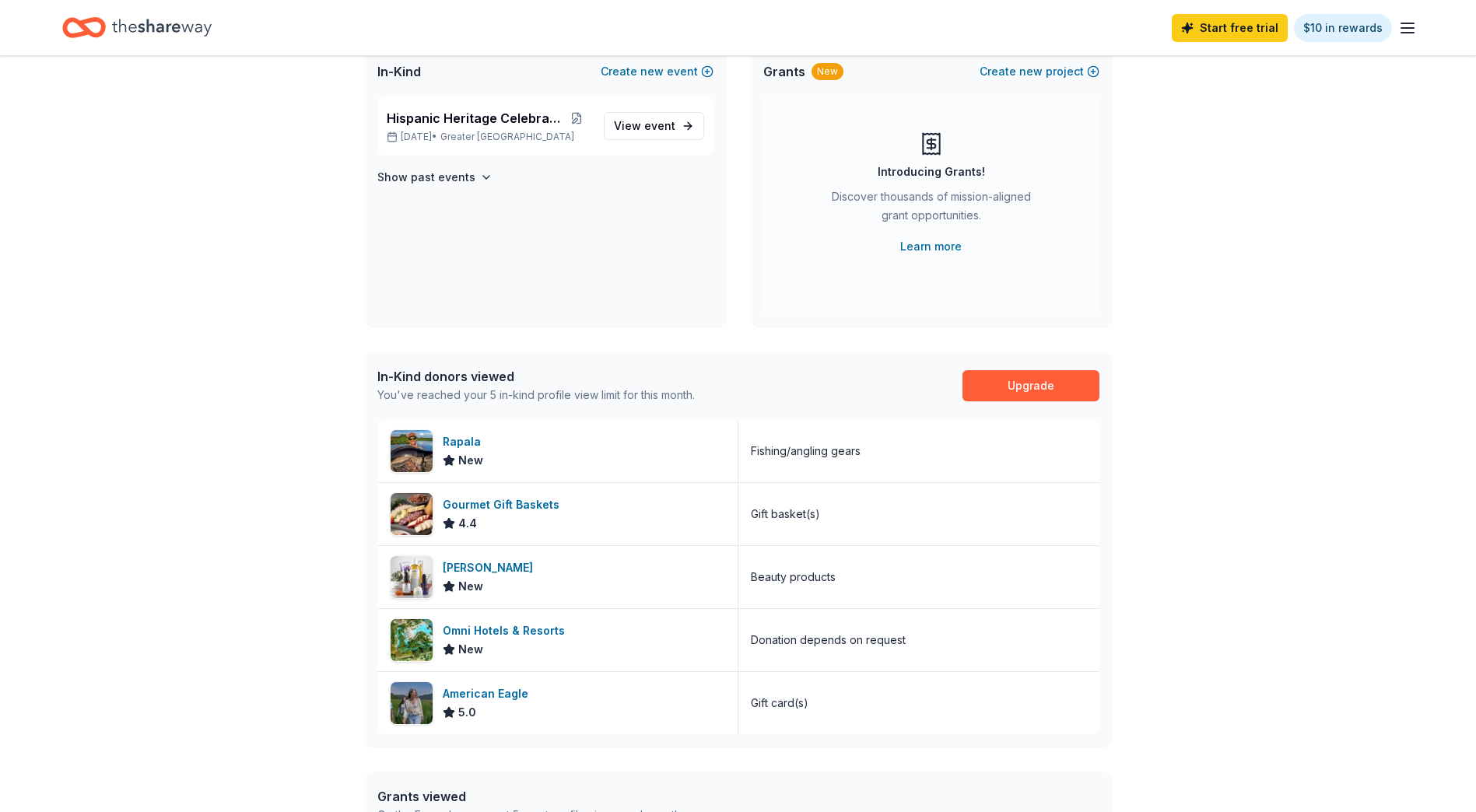
scroll to position [311, 0]
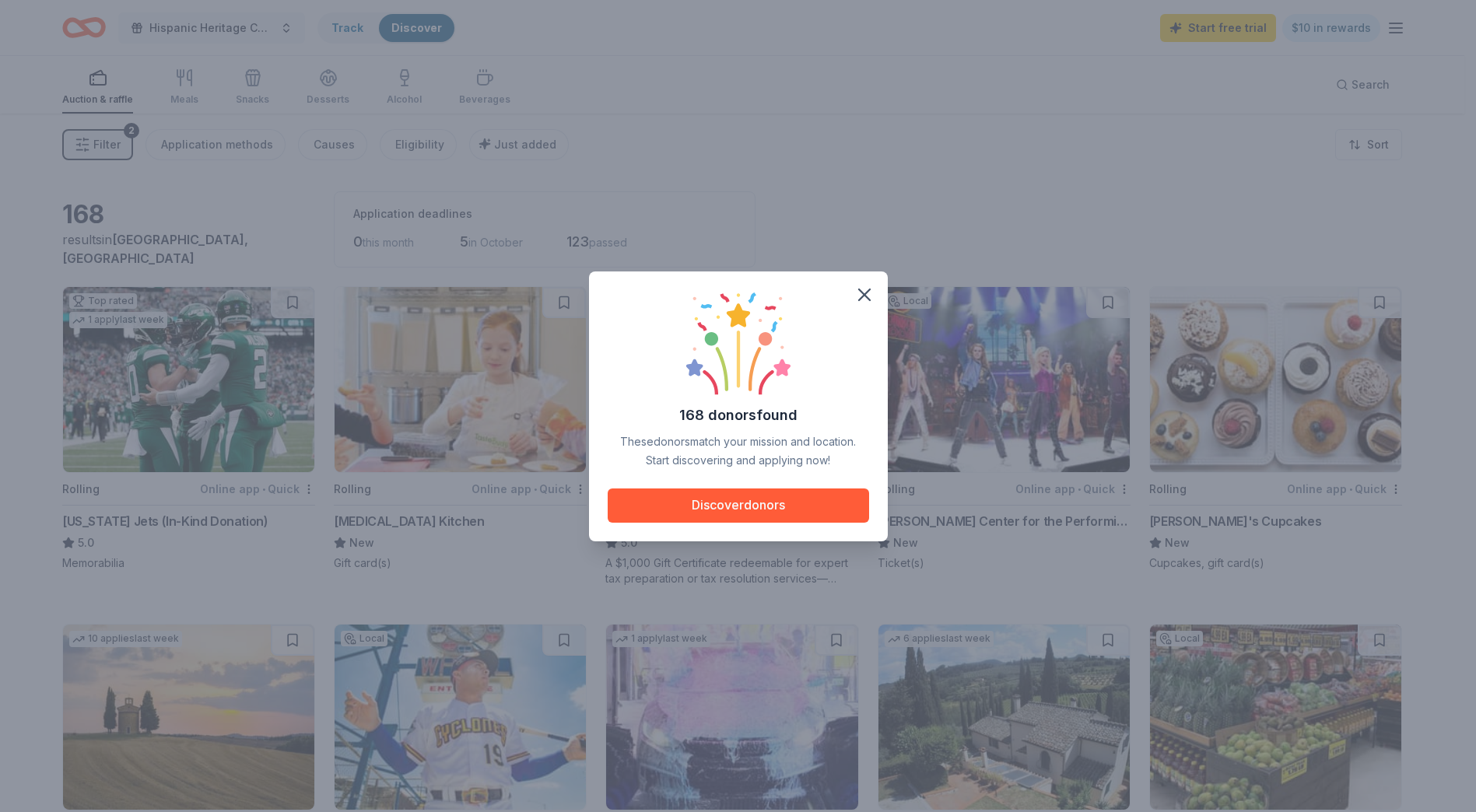
click at [235, 30] on div "168 donors found These donors match your mission and location. Start discoverin…" at bounding box center [738, 406] width 1476 height 812
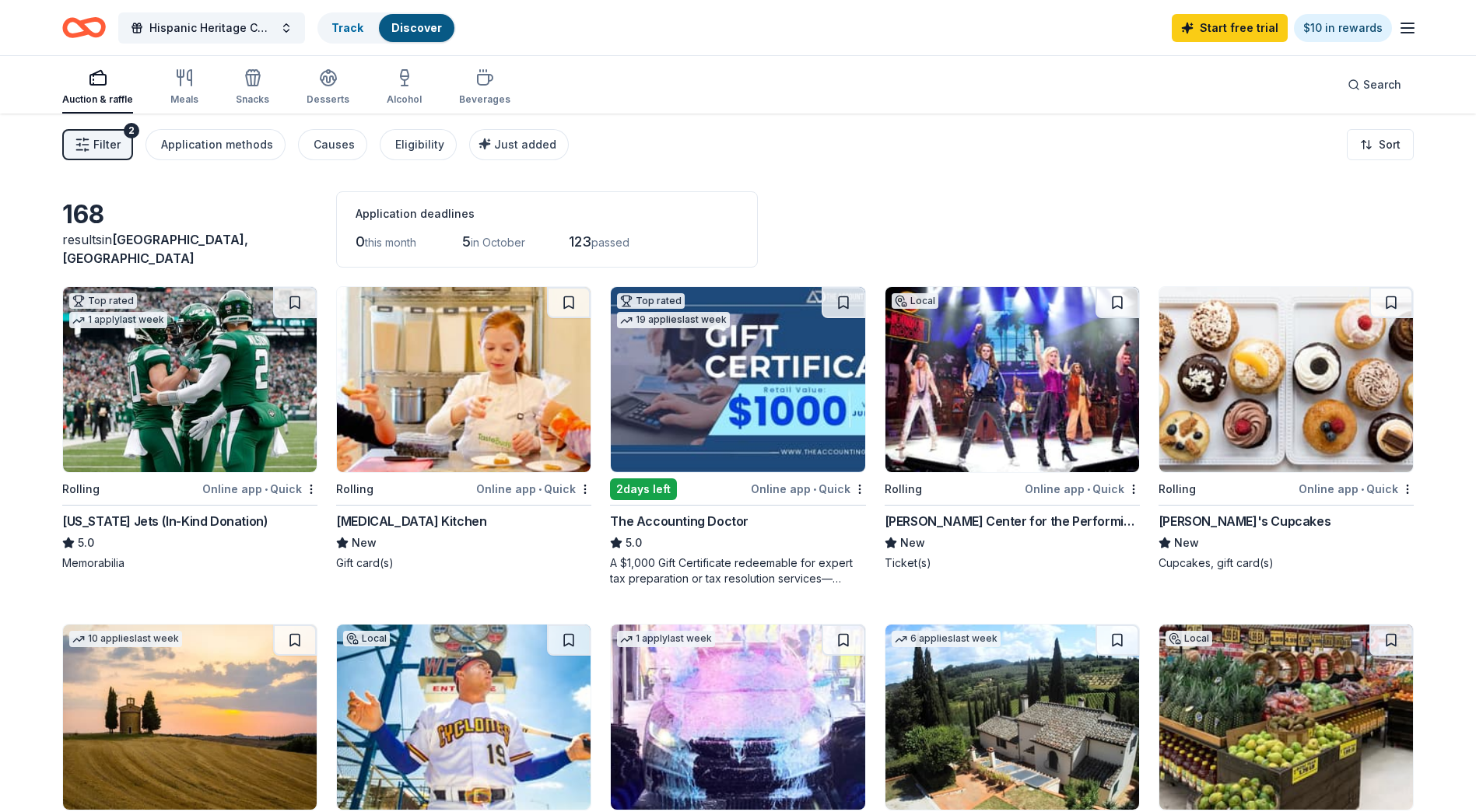
click at [127, 141] on button "Filter 2" at bounding box center [97, 144] width 71 height 31
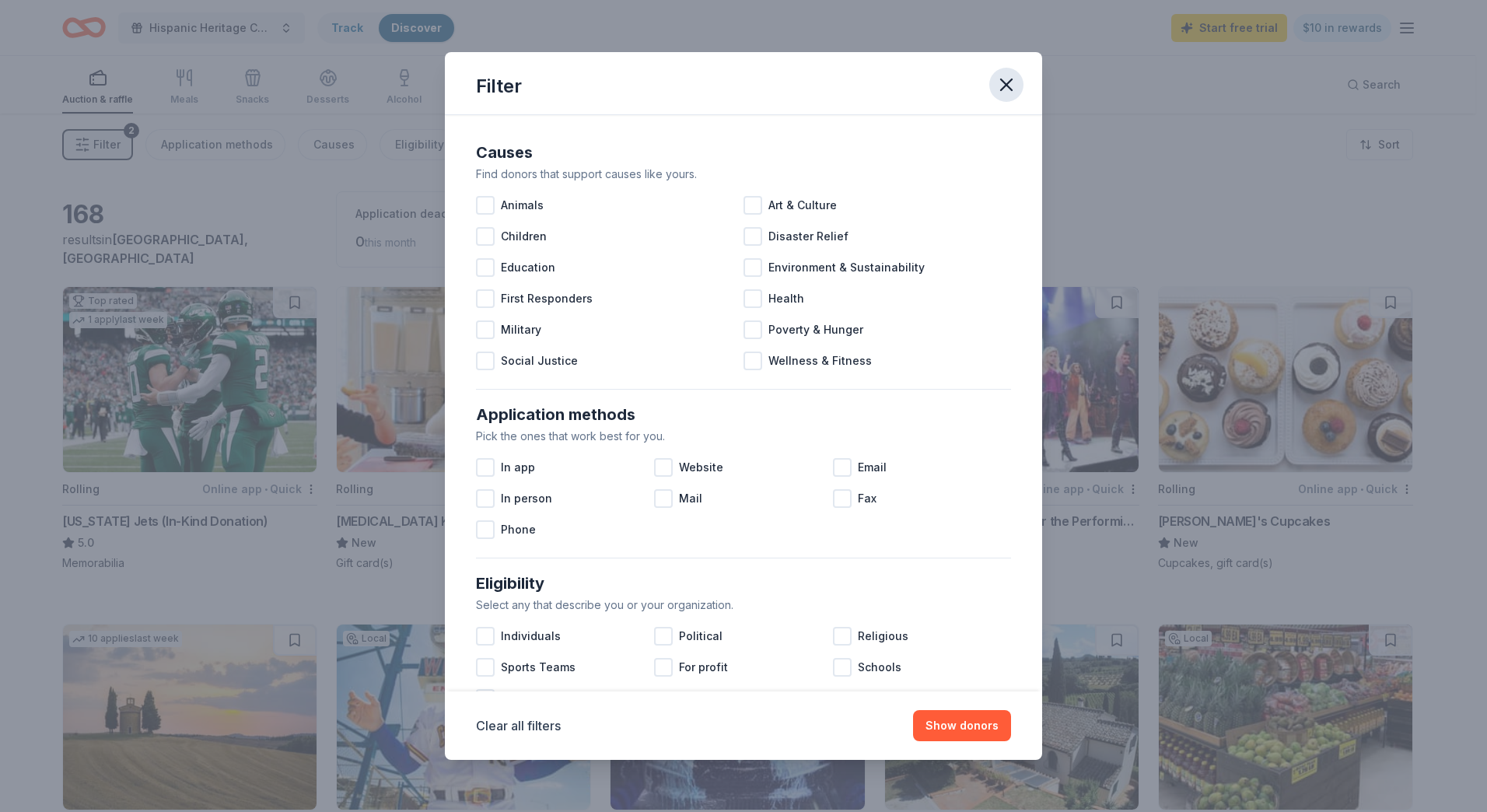
click at [1005, 83] on icon "button" at bounding box center [1006, 84] width 11 height 11
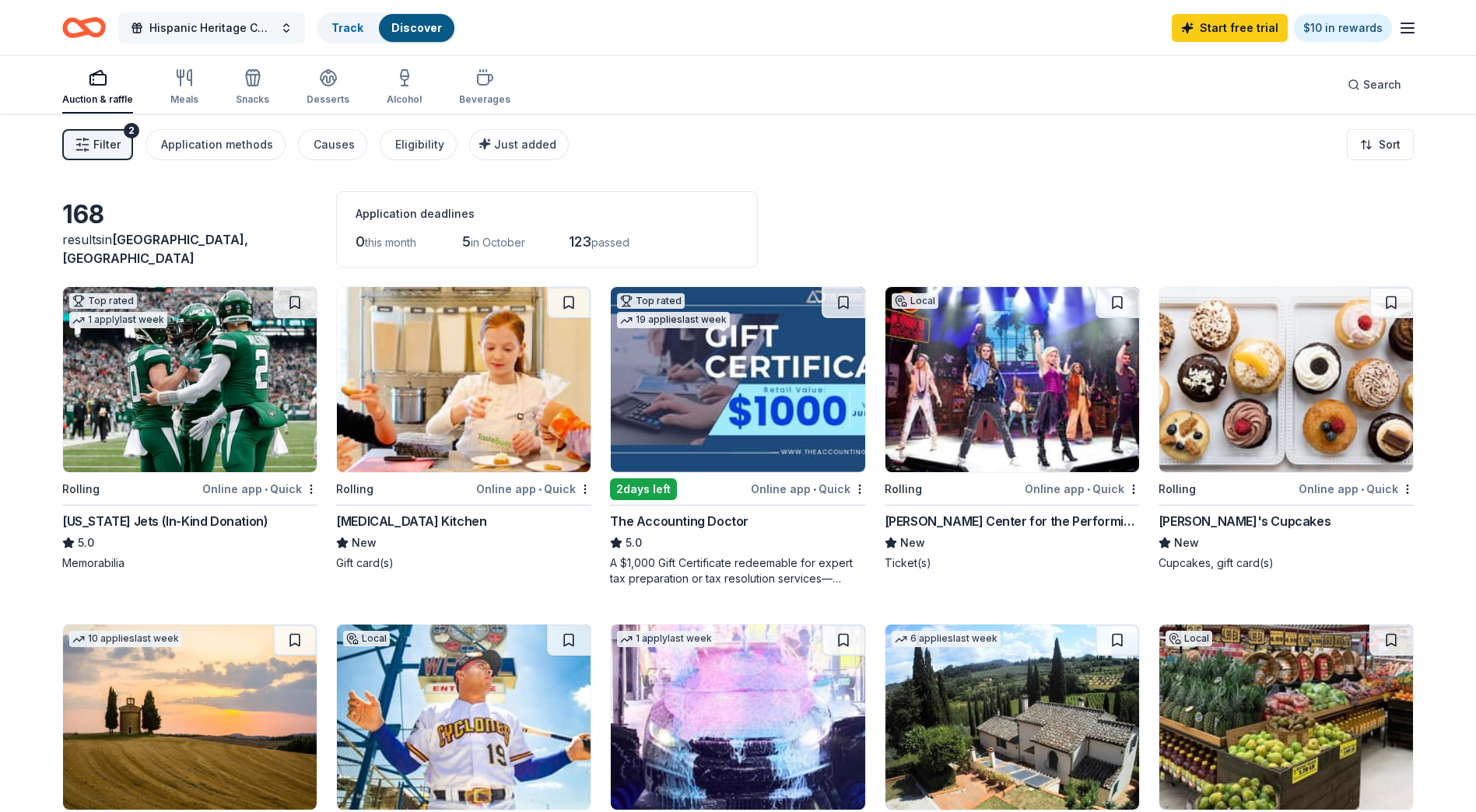
click at [210, 23] on span "Hispanic Heritage Celebration" at bounding box center [211, 28] width 124 height 19
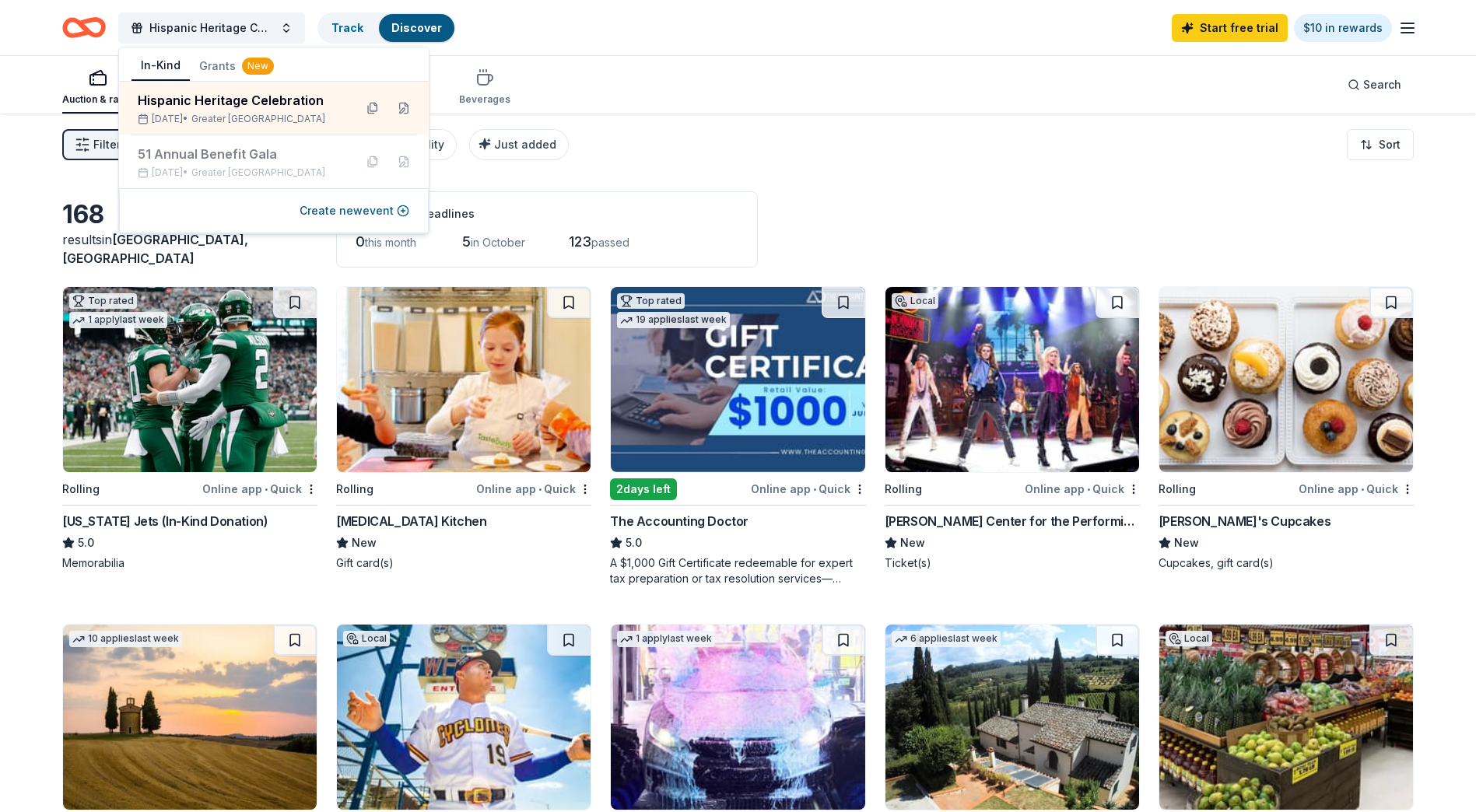
click at [621, 41] on div "Hispanic Heritage Celebration Track Discover Start free trial $10 in rewards" at bounding box center [738, 28] width 1351 height 37
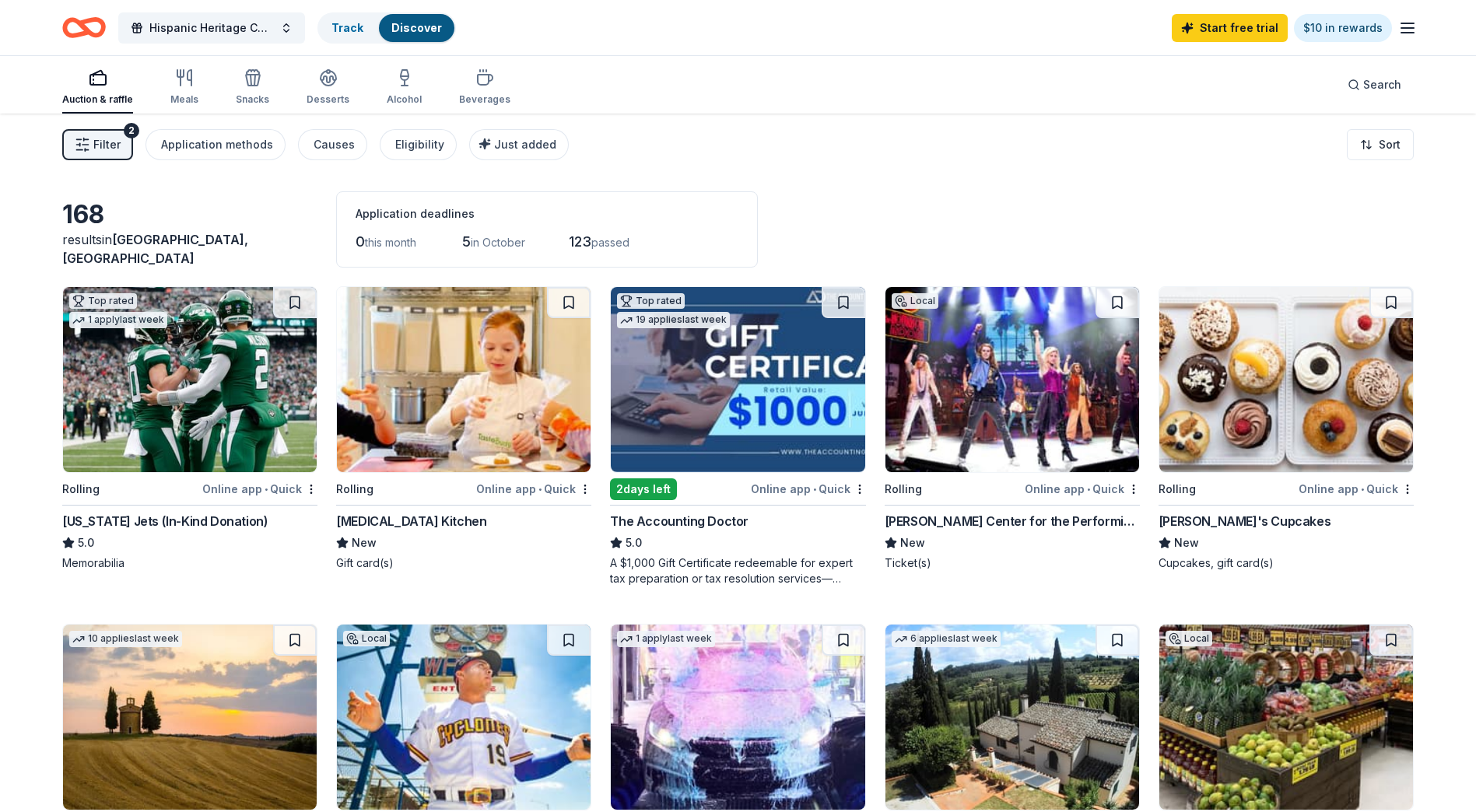
click at [125, 143] on button "Filter 2" at bounding box center [97, 144] width 71 height 31
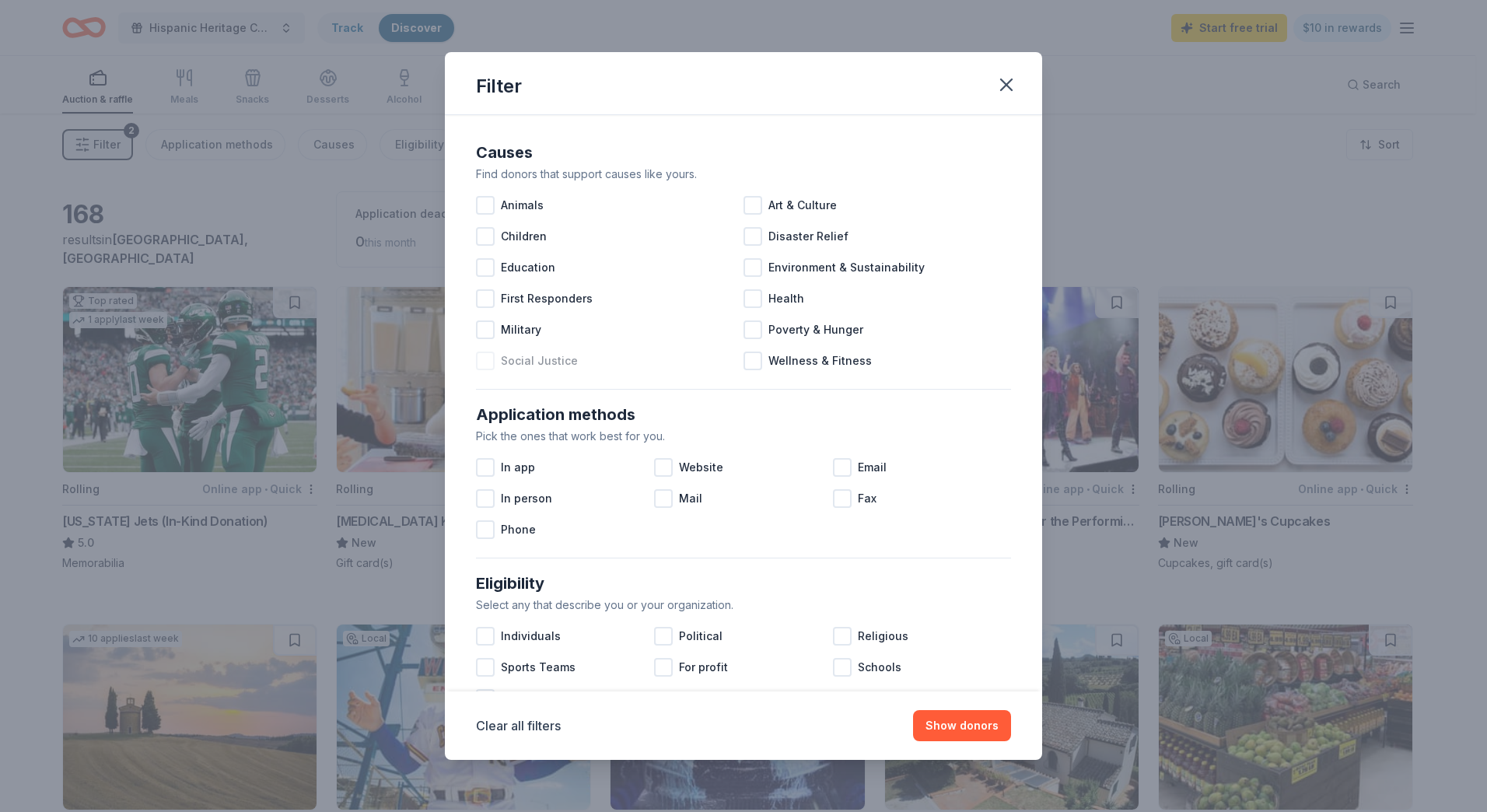
click at [498, 367] on div "Social Justice" at bounding box center [610, 361] width 268 height 31
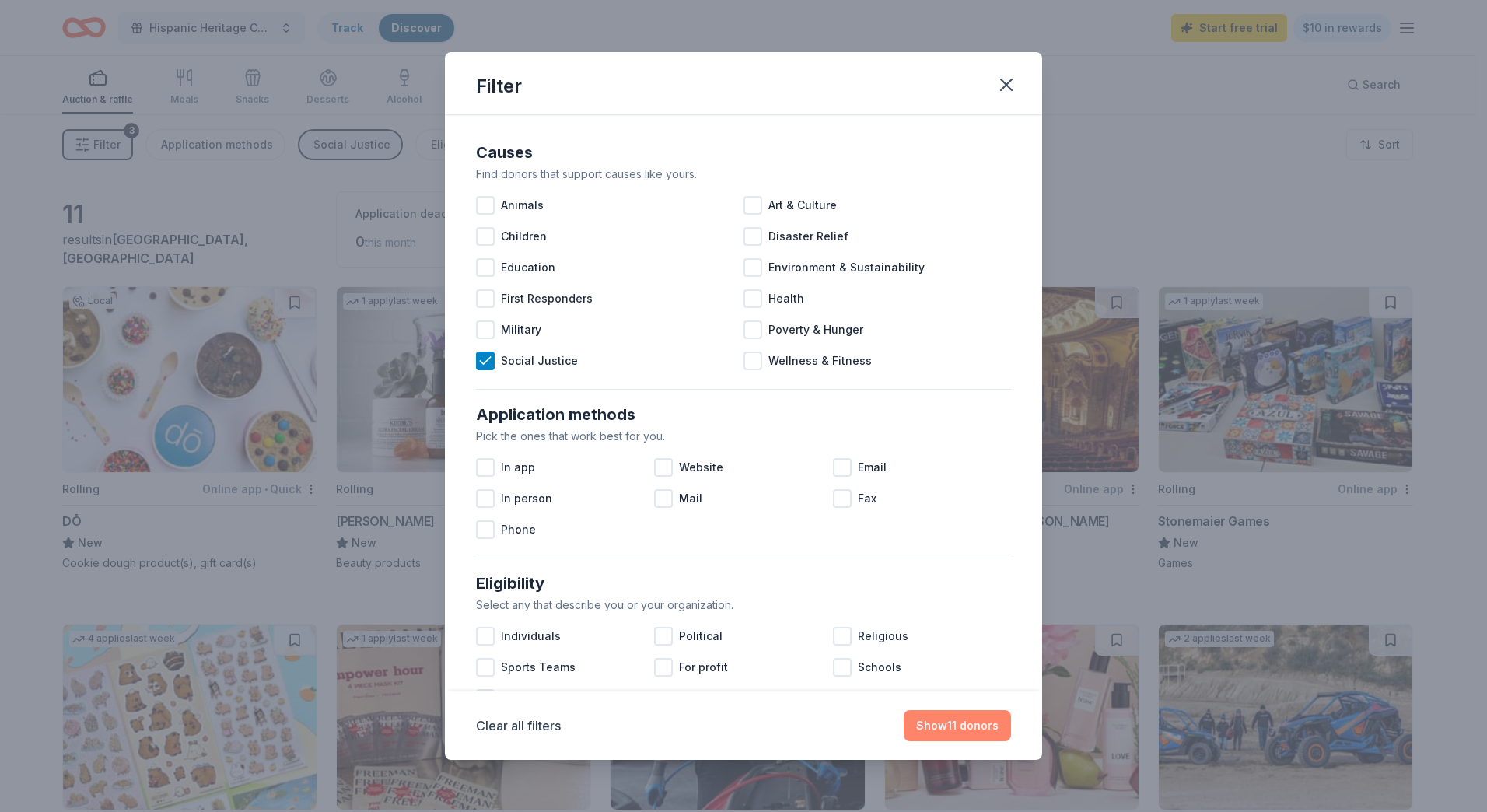
click at [973, 728] on button "Show 11 donors" at bounding box center [957, 725] width 107 height 31
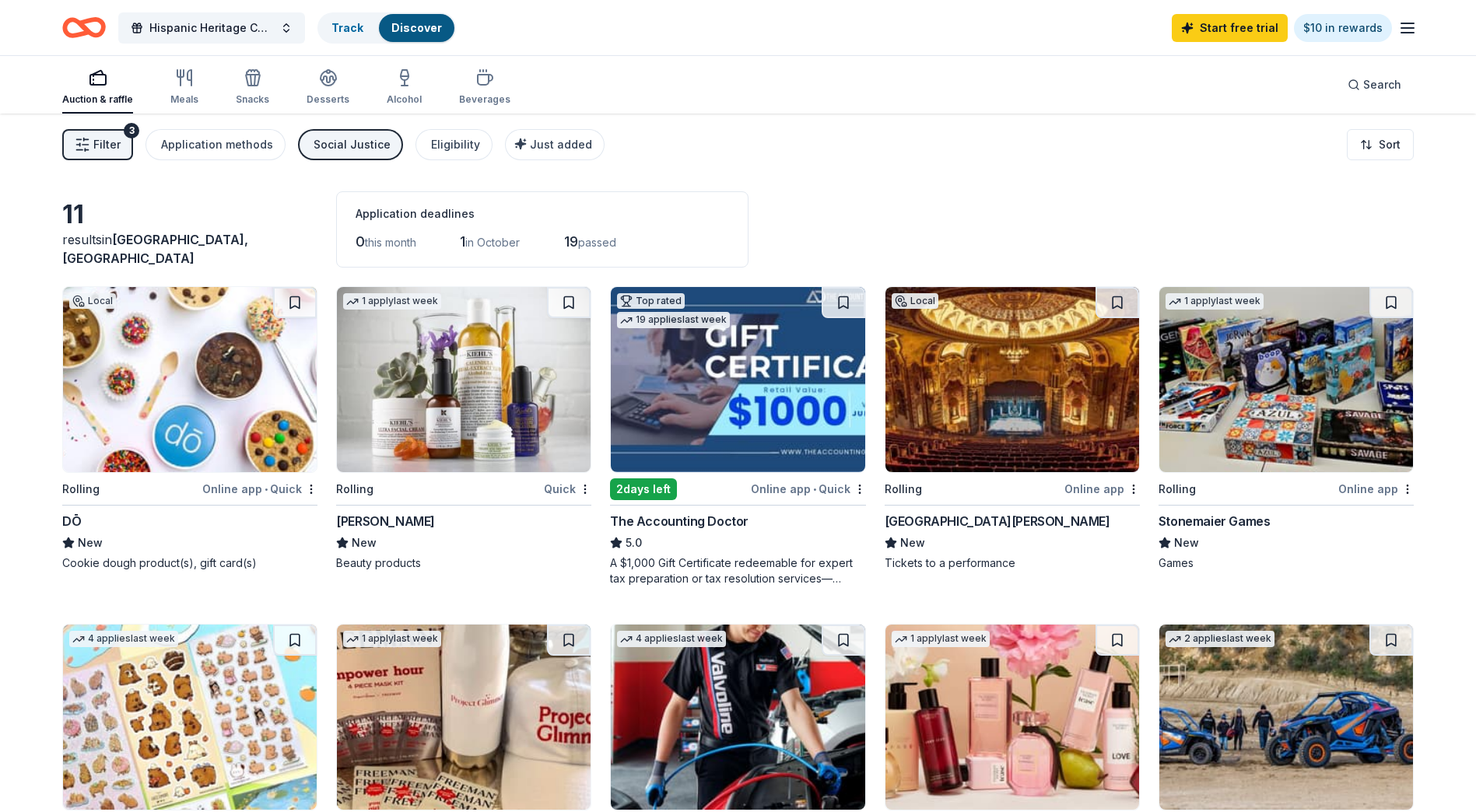
click at [118, 148] on span "Filter" at bounding box center [107, 144] width 28 height 19
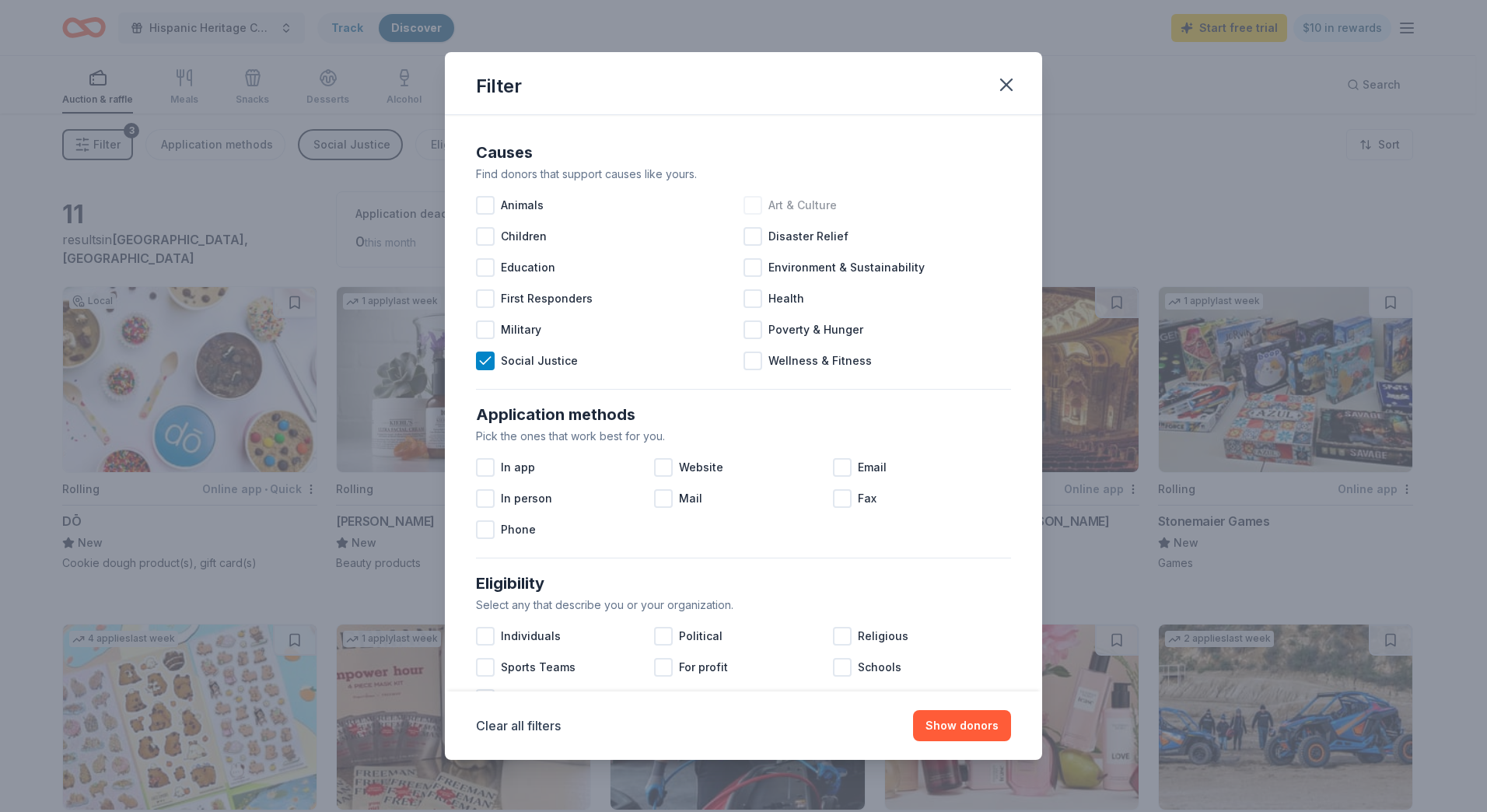
click at [746, 203] on div at bounding box center [752, 205] width 19 height 19
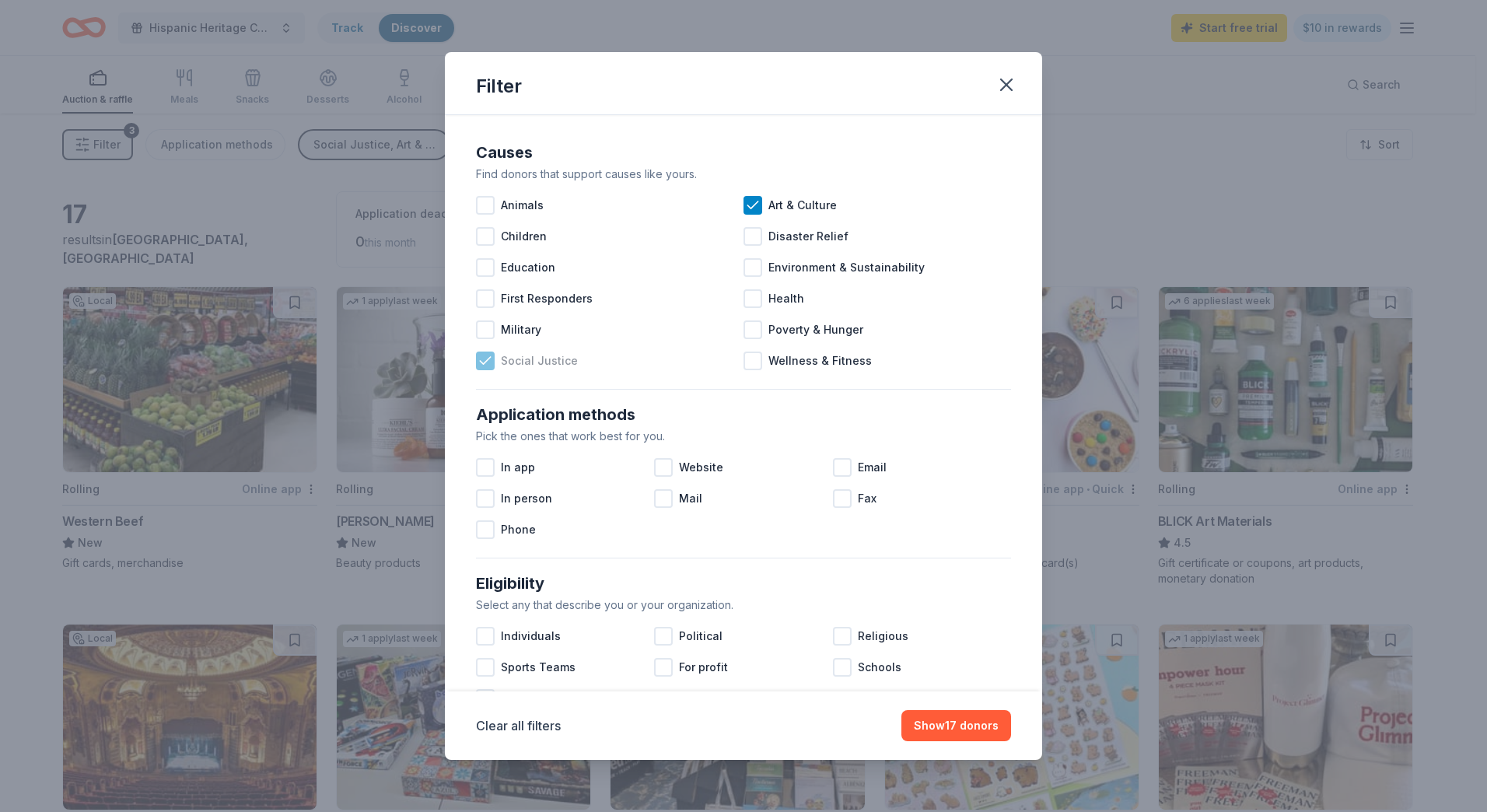
click at [486, 359] on icon at bounding box center [485, 360] width 15 height 15
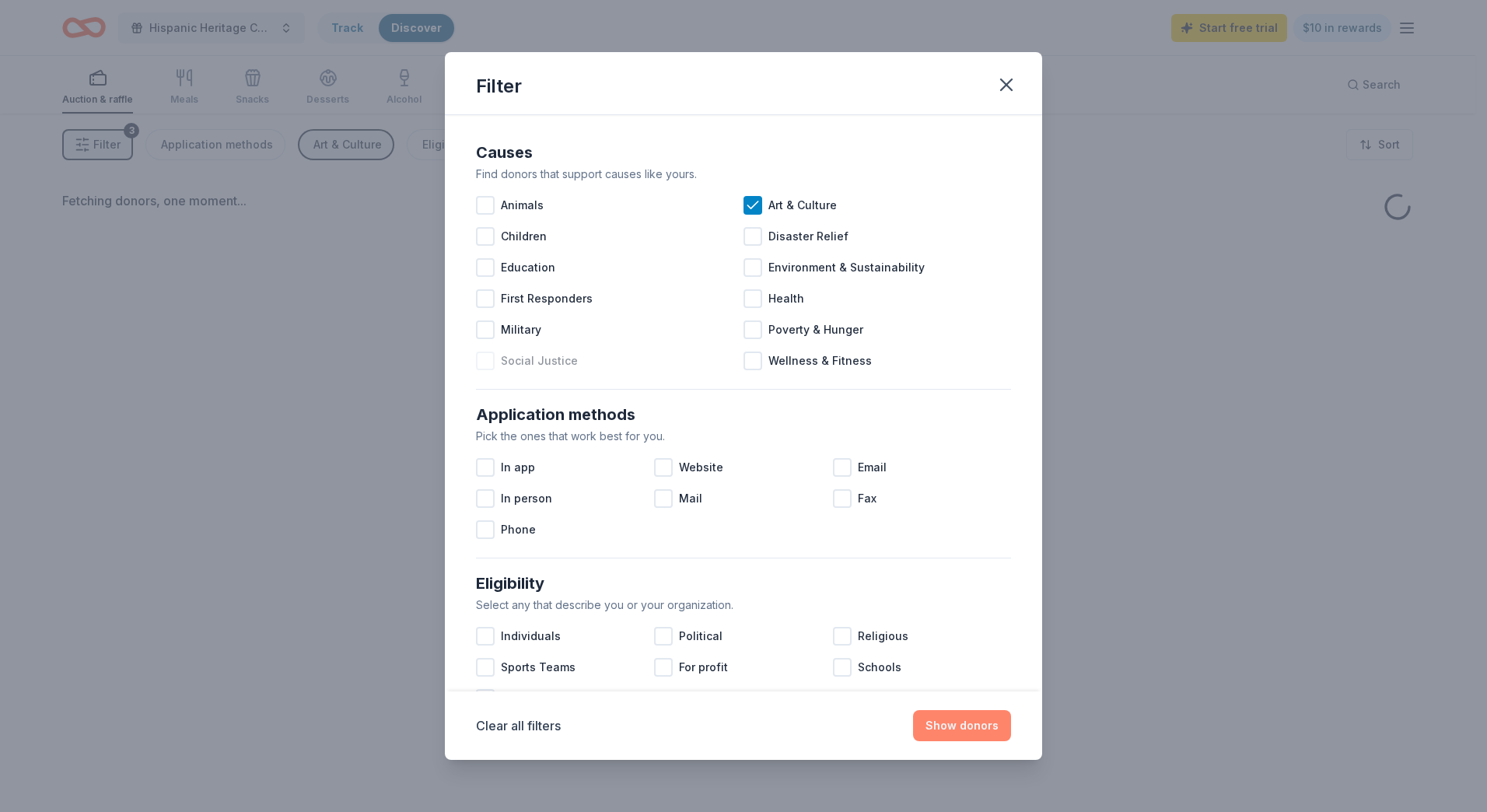
click at [965, 724] on button "Show donors" at bounding box center [961, 725] width 98 height 31
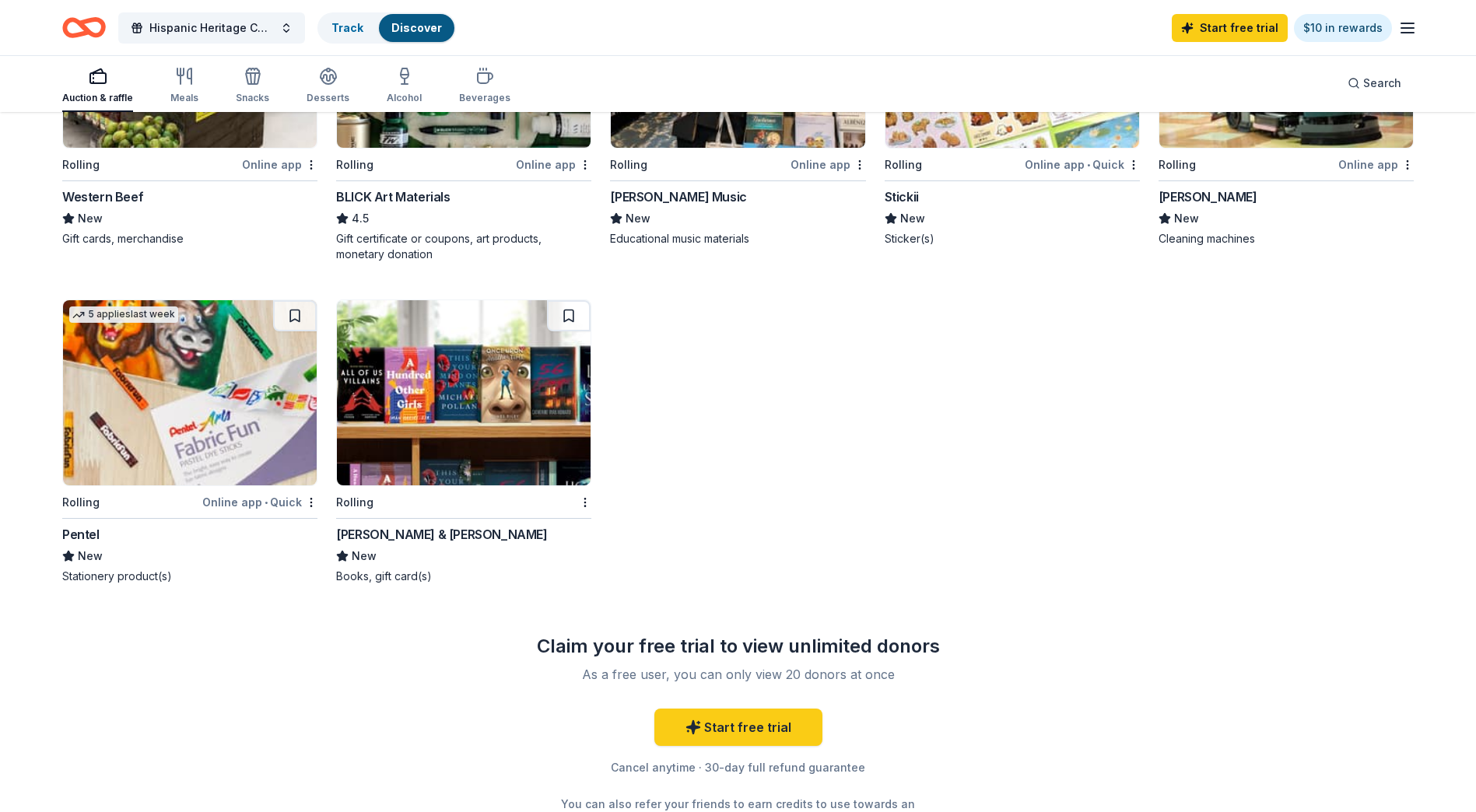
scroll to position [311, 0]
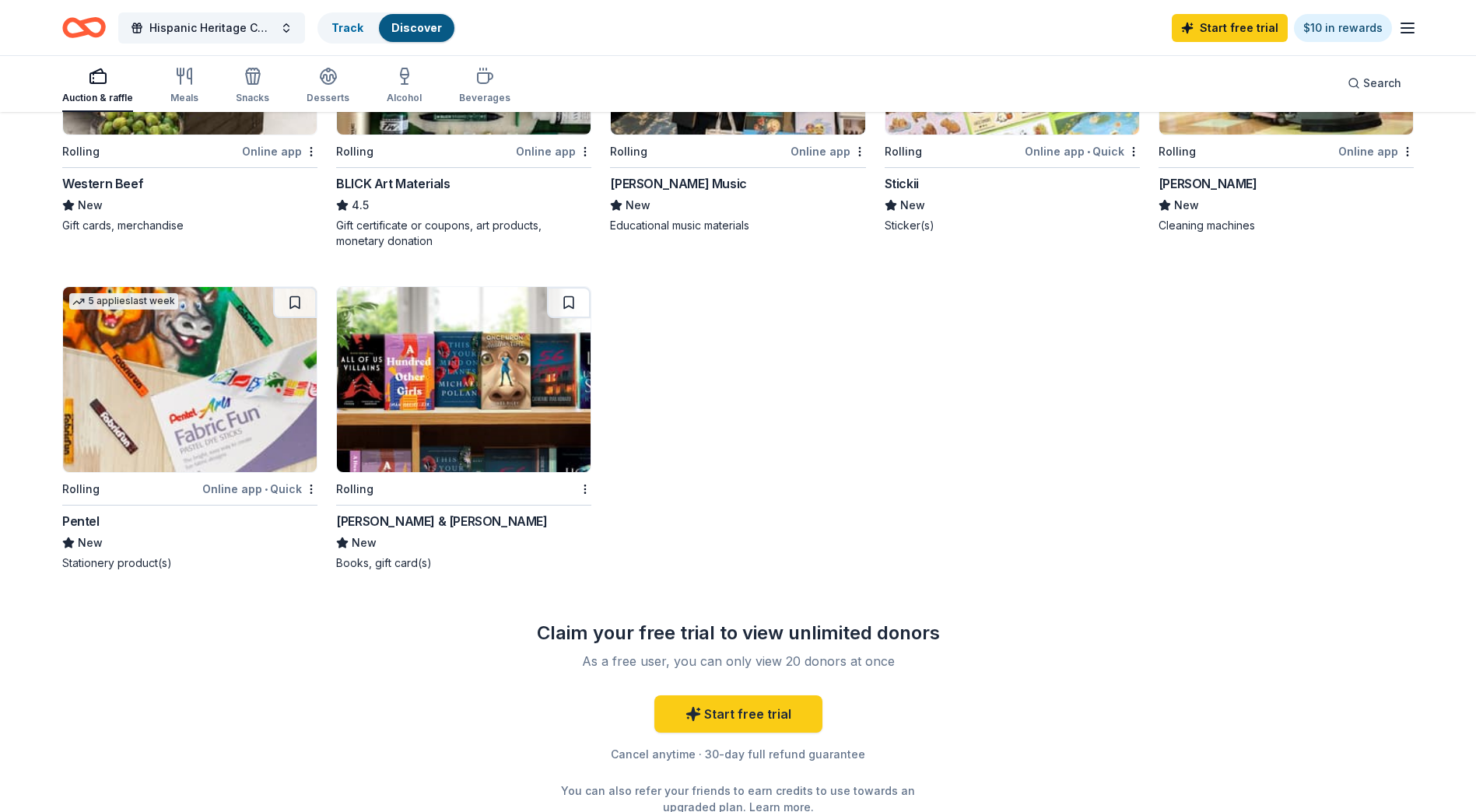
click at [480, 379] on img at bounding box center [463, 380] width 254 height 185
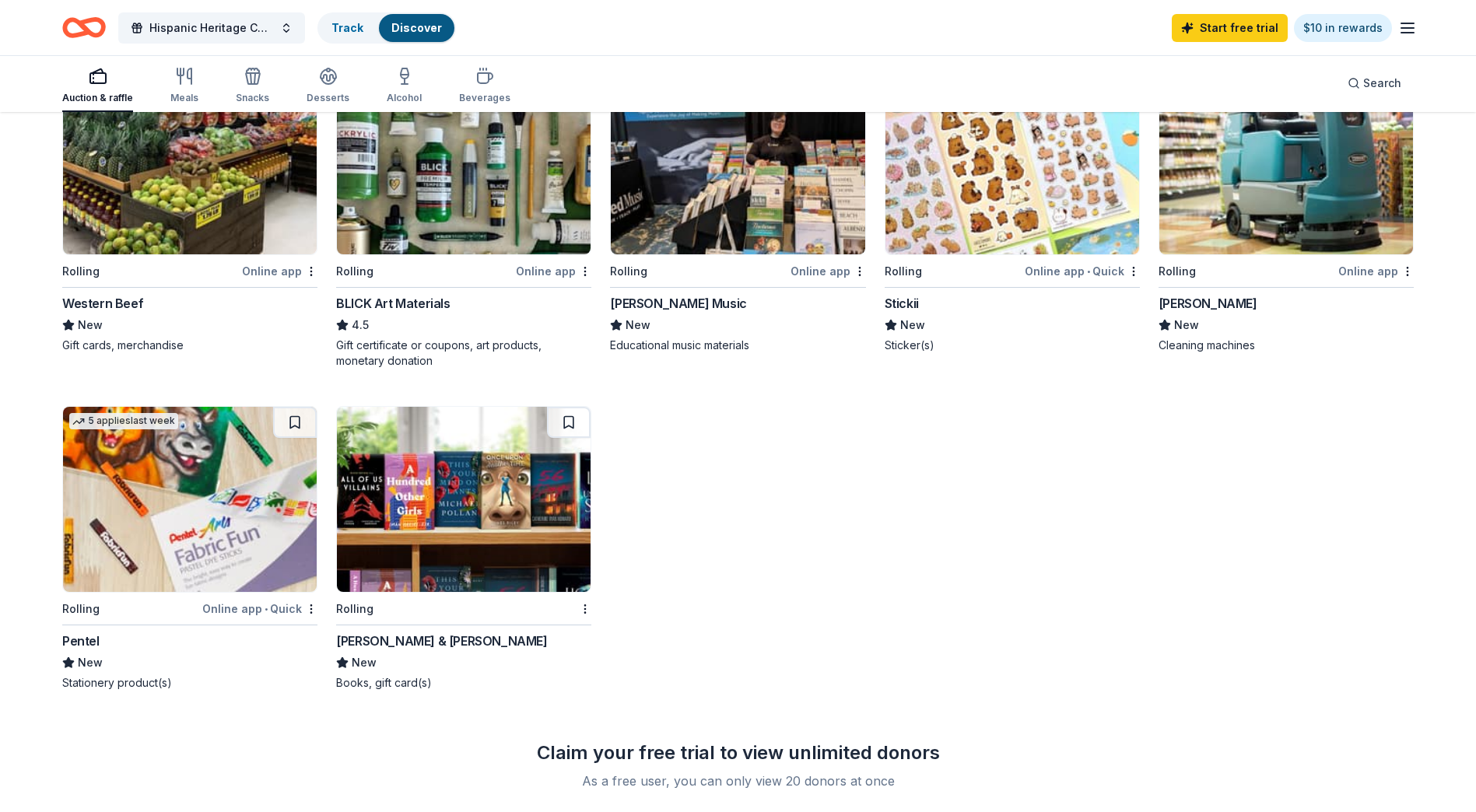
scroll to position [134, 0]
